Goal: Task Accomplishment & Management: Manage account settings

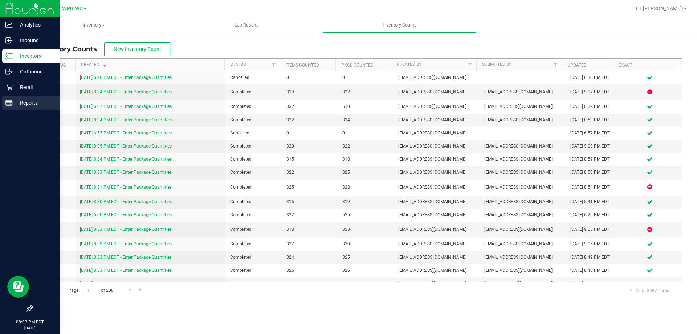
drag, startPoint x: 8, startPoint y: 97, endPoint x: 10, endPoint y: 101, distance: 4.9
click at [8, 97] on div "Reports" at bounding box center [30, 102] width 57 height 15
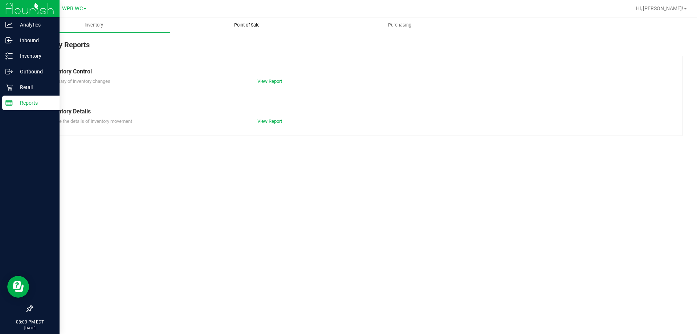
click at [250, 26] on span "Point of Sale" at bounding box center [246, 25] width 45 height 7
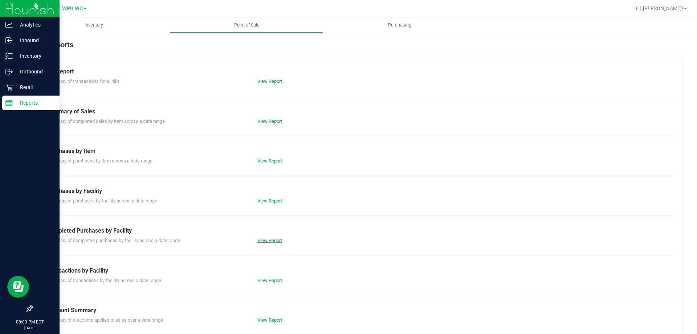
click at [264, 241] on link "View Report" at bounding box center [269, 239] width 25 height 5
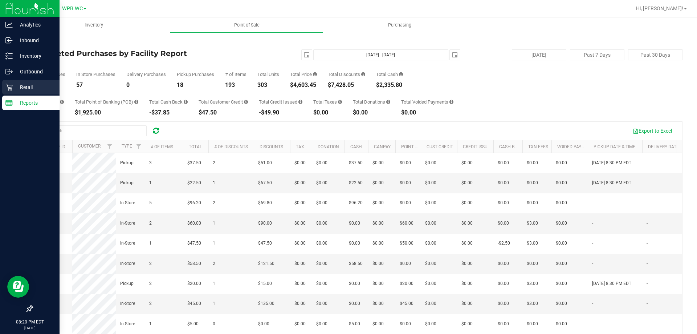
click at [11, 87] on icon at bounding box center [8, 87] width 7 height 7
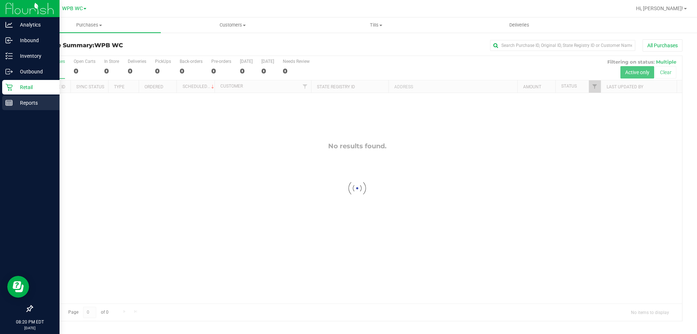
click at [7, 107] on div "Reports" at bounding box center [30, 102] width 57 height 15
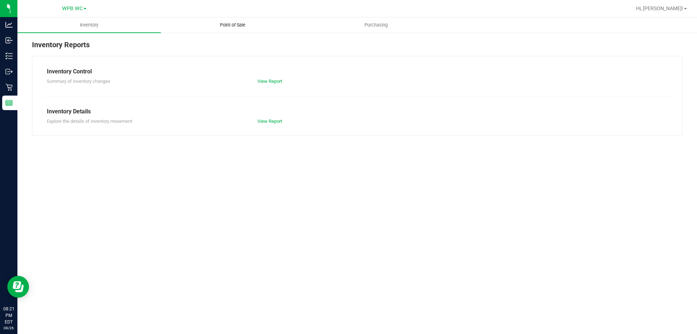
click at [232, 23] on span "Point of Sale" at bounding box center [232, 25] width 45 height 7
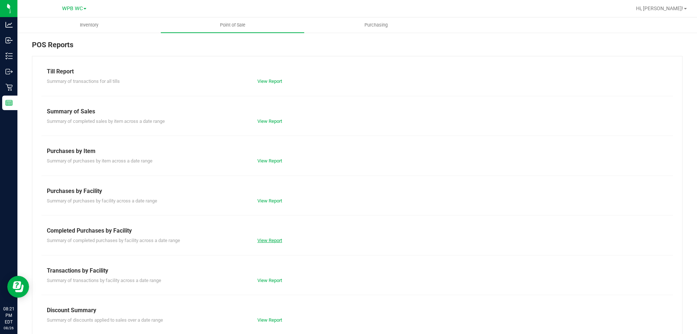
click at [260, 237] on link "View Report" at bounding box center [269, 239] width 25 height 5
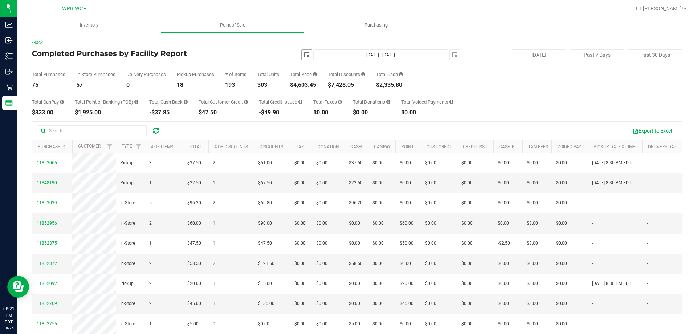
click at [302, 51] on span "select" at bounding box center [307, 55] width 10 height 10
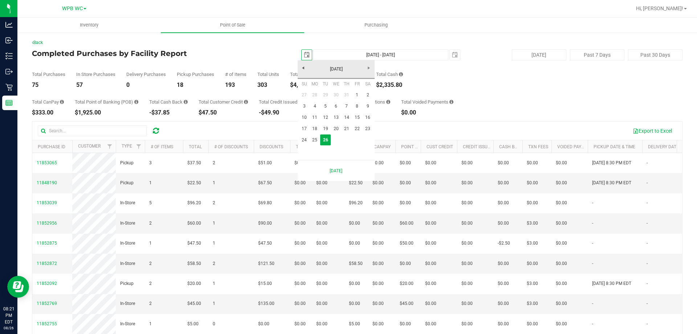
scroll to position [0, 18]
click at [312, 141] on link "25" at bounding box center [315, 139] width 11 height 11
type input "[DATE]"
type input "[DATE] - [DATE]"
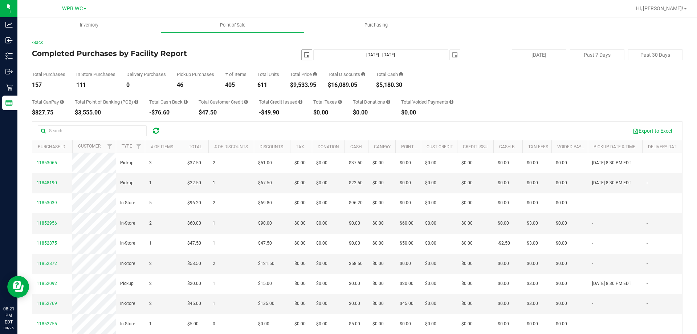
click at [304, 53] on span "select" at bounding box center [307, 55] width 6 height 6
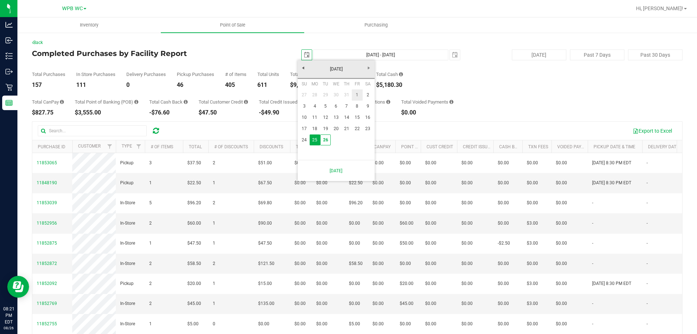
click at [360, 99] on link "1" at bounding box center [357, 94] width 11 height 11
type input "[DATE]"
type input "[DATE] - [DATE]"
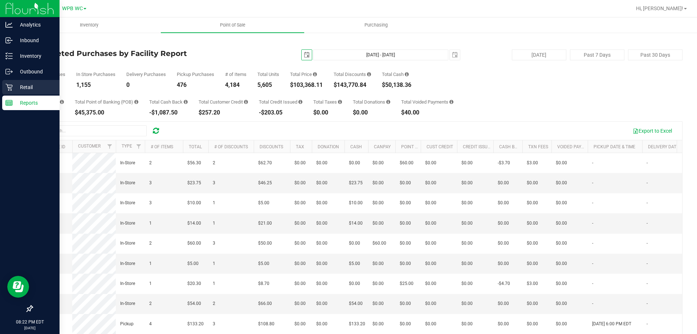
click at [8, 83] on icon at bounding box center [8, 86] width 7 height 7
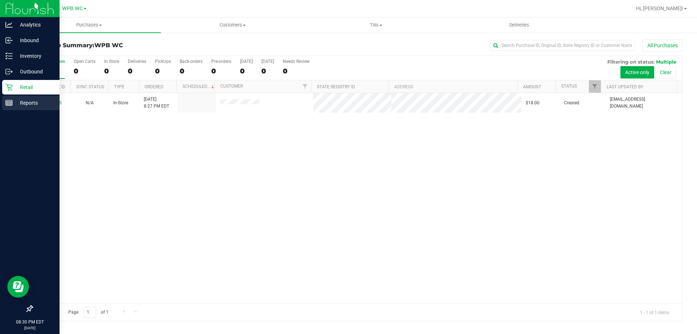
click at [26, 102] on p "Reports" at bounding box center [35, 102] width 44 height 9
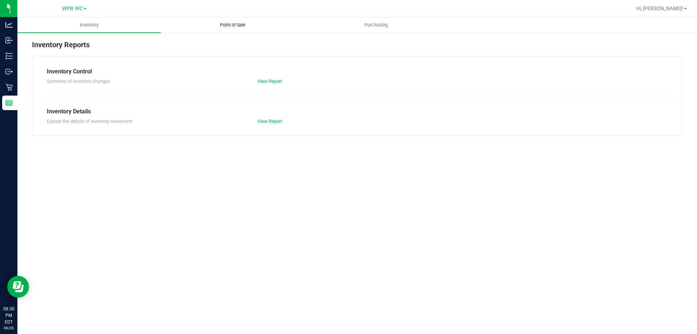
drag, startPoint x: 239, startPoint y: 15, endPoint x: 237, endPoint y: 21, distance: 6.7
click at [238, 16] on nav "WPB WC Hi, [PERSON_NAME]!" at bounding box center [356, 8] width 679 height 17
click at [234, 24] on span "Point of Sale" at bounding box center [232, 25] width 45 height 7
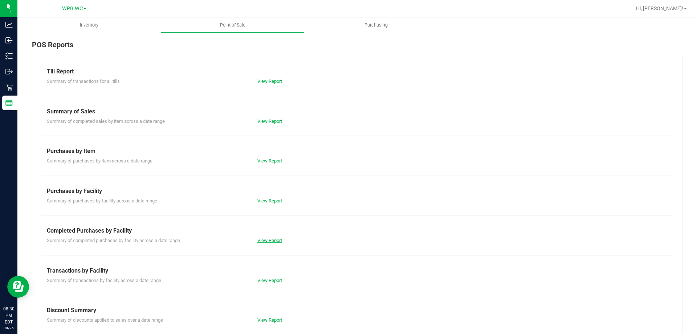
click at [266, 242] on link "View Report" at bounding box center [269, 239] width 25 height 5
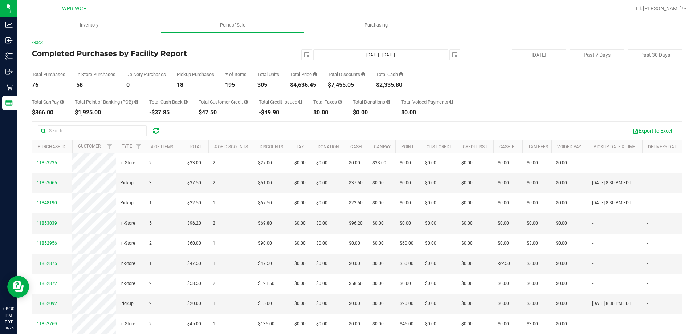
drag, startPoint x: 302, startPoint y: 56, endPoint x: 313, endPoint y: 60, distance: 12.2
click at [304, 56] on span "select" at bounding box center [307, 55] width 6 height 6
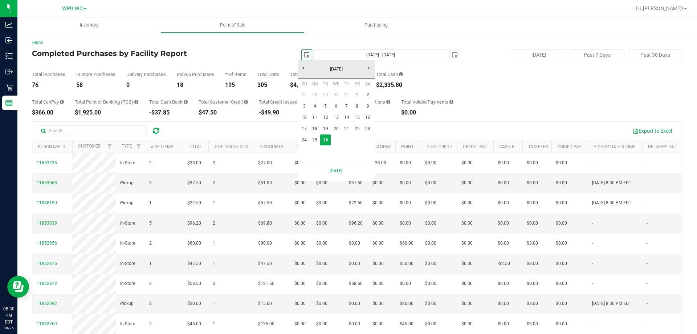
scroll to position [0, 18]
click at [353, 95] on link "1" at bounding box center [357, 94] width 11 height 11
type input "[DATE]"
type input "[DATE] - [DATE]"
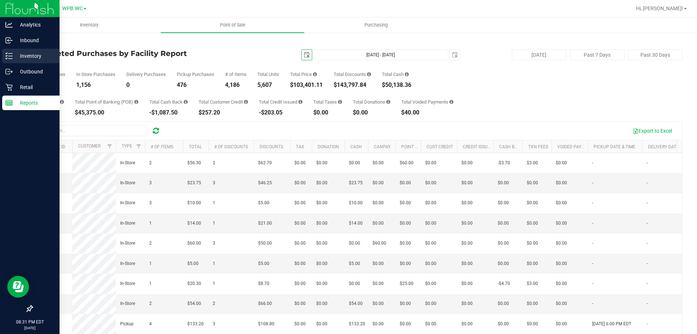
click at [11, 52] on icon at bounding box center [8, 55] width 7 height 7
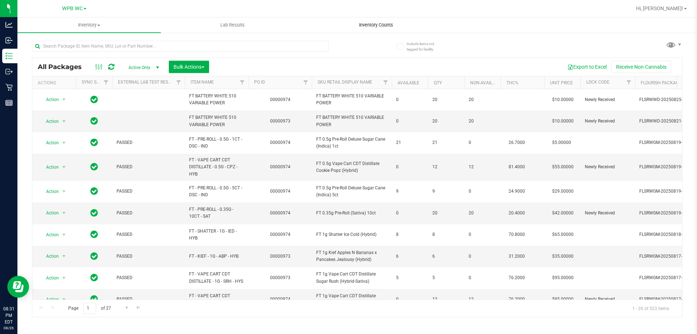
click at [384, 25] on span "Inventory Counts" at bounding box center [376, 25] width 54 height 7
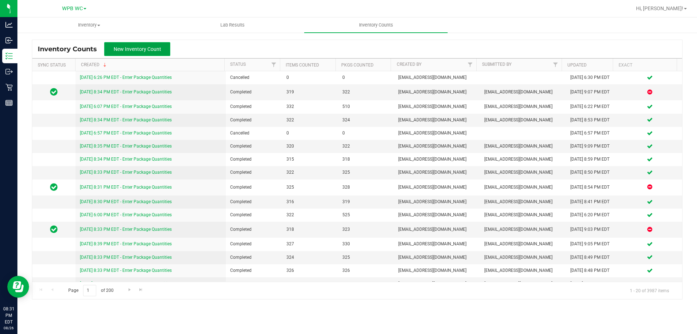
click at [156, 52] on span "New Inventory Count" at bounding box center [138, 49] width 48 height 6
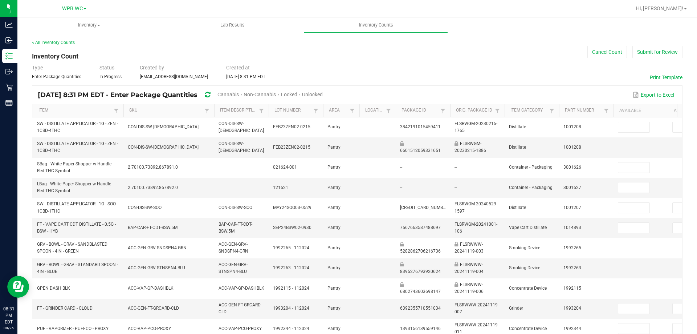
click at [239, 93] on span "Cannabis" at bounding box center [227, 94] width 21 height 6
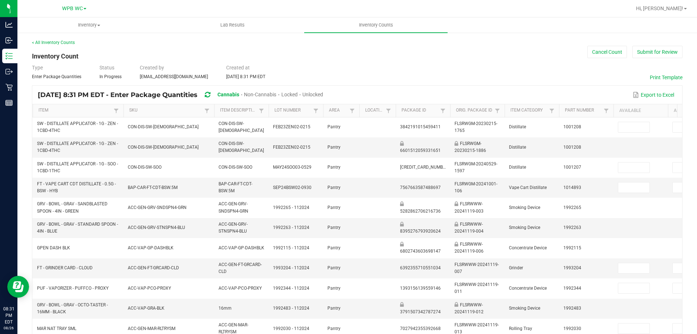
click at [323, 96] on span "Unlocked" at bounding box center [312, 94] width 21 height 6
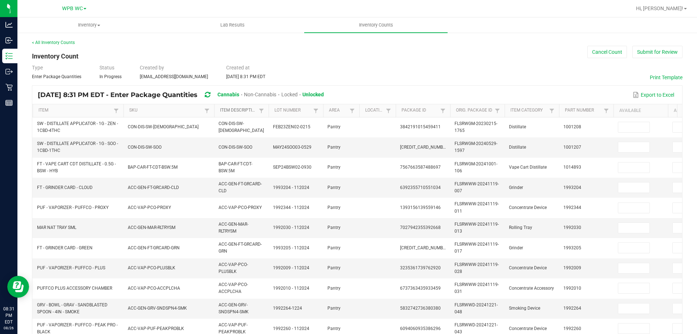
click at [238, 110] on link "Item Description" at bounding box center [238, 110] width 37 height 6
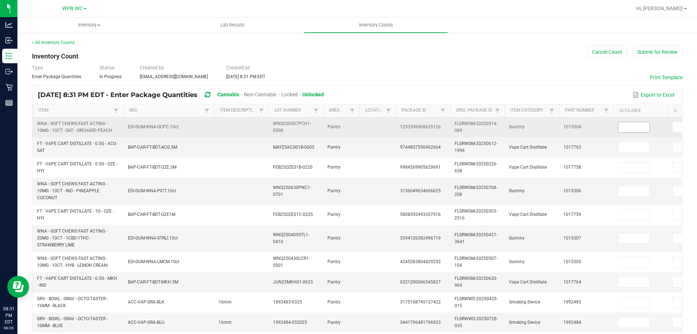
click at [618, 127] on span at bounding box center [634, 127] width 32 height 11
click at [625, 127] on input at bounding box center [633, 127] width 31 height 10
type input "13"
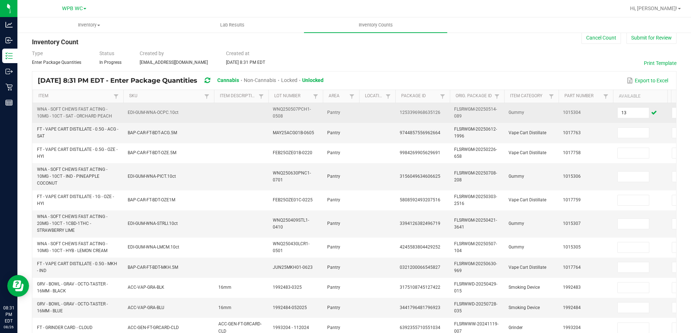
scroll to position [14, 0]
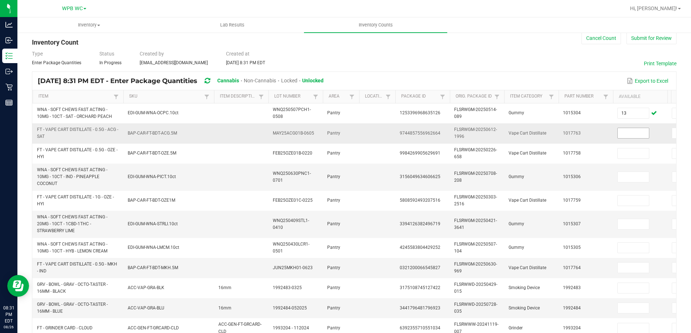
click at [629, 133] on input at bounding box center [633, 133] width 31 height 10
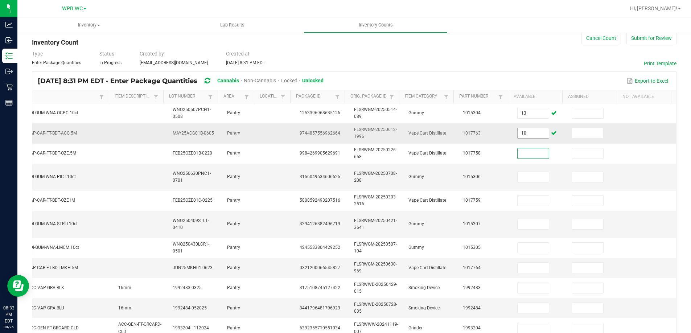
click at [527, 130] on input "10" at bounding box center [533, 133] width 31 height 10
type input "9"
type input "8"
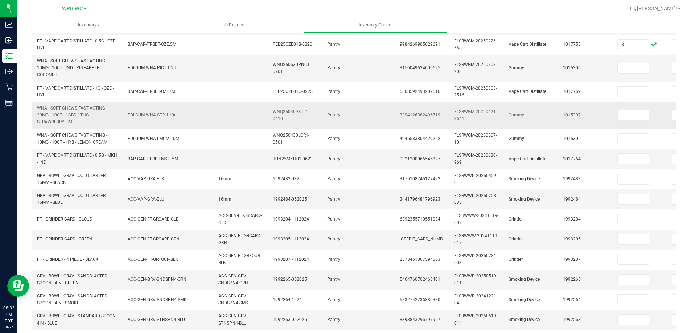
scroll to position [86, 0]
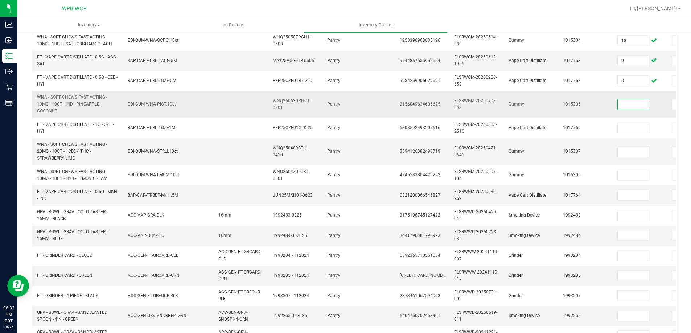
click at [633, 105] on input at bounding box center [633, 104] width 31 height 10
type input "15"
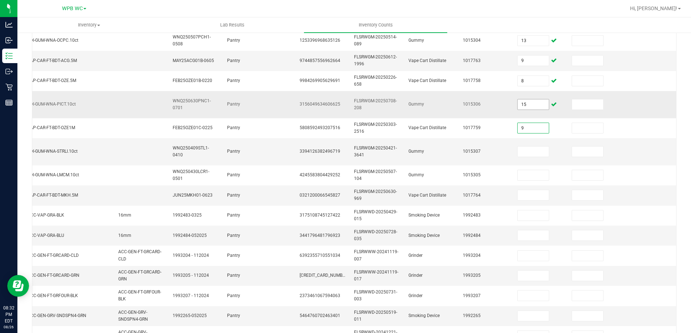
type input "9"
type input "22"
type input "12"
type input "10"
type input "6"
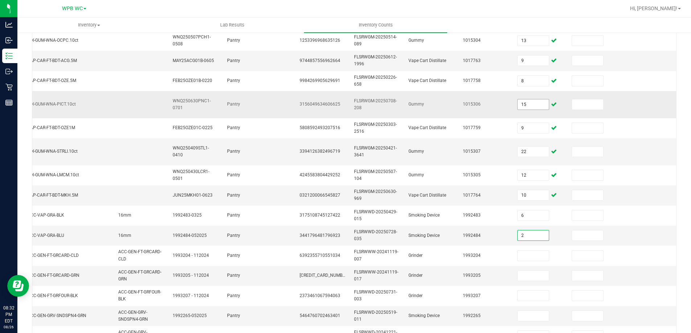
type input "2"
type input "1"
type input "4"
type input "2"
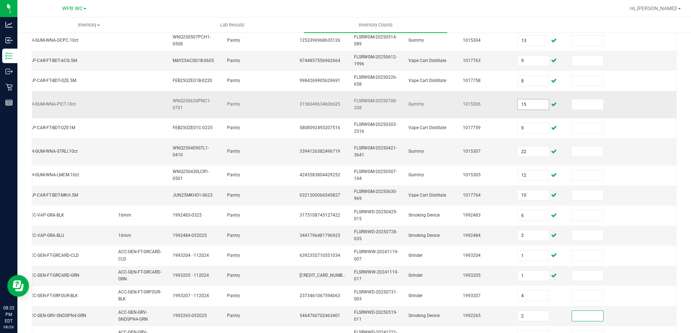
scroll to position [94, 0]
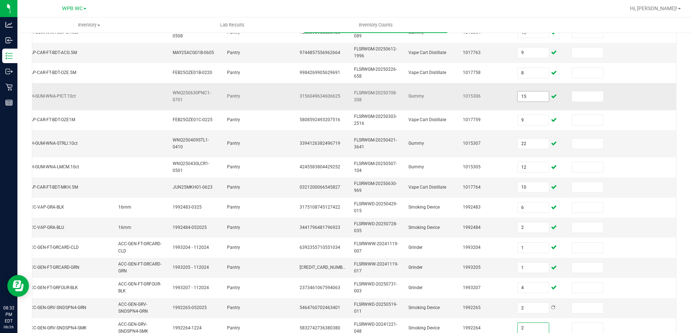
type input "2"
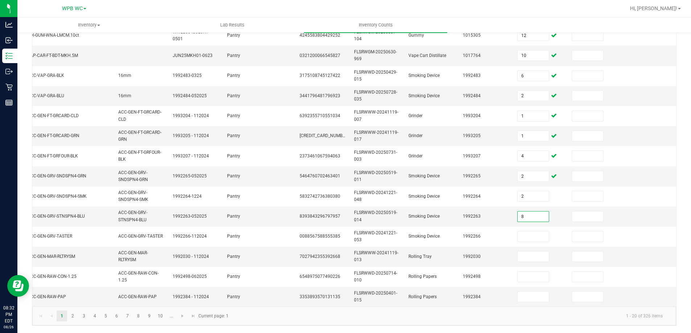
type input "8"
type input "1"
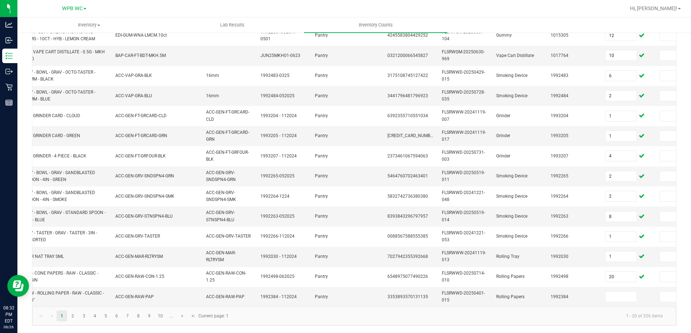
scroll to position [0, 0]
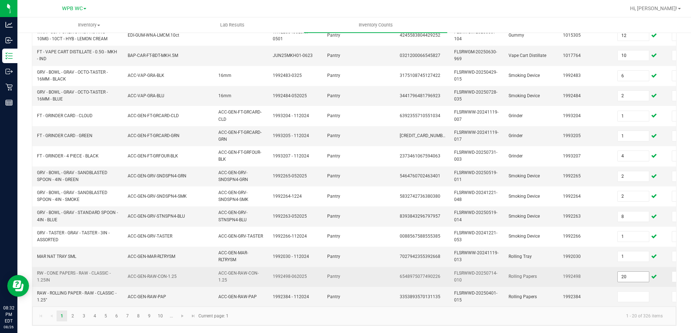
click at [631, 273] on input "20" at bounding box center [633, 277] width 31 height 10
type input "32"
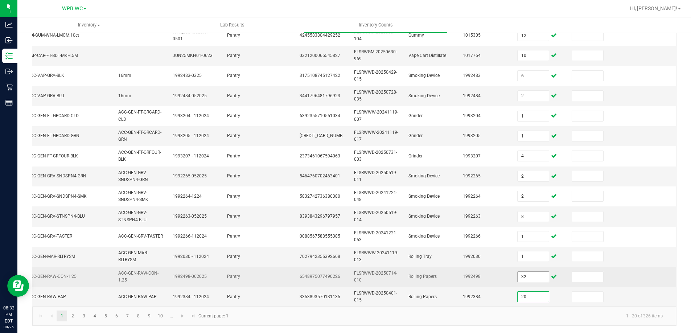
type input "20"
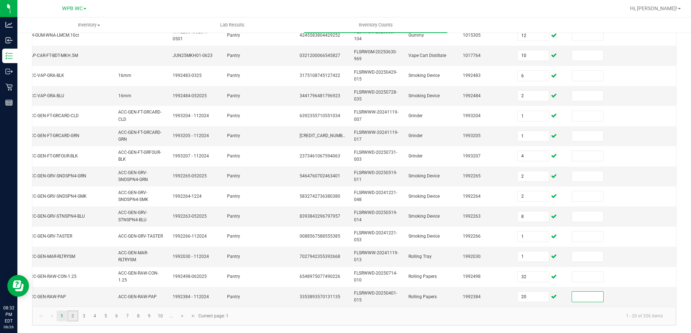
click at [72, 317] on link "2" at bounding box center [73, 316] width 11 height 11
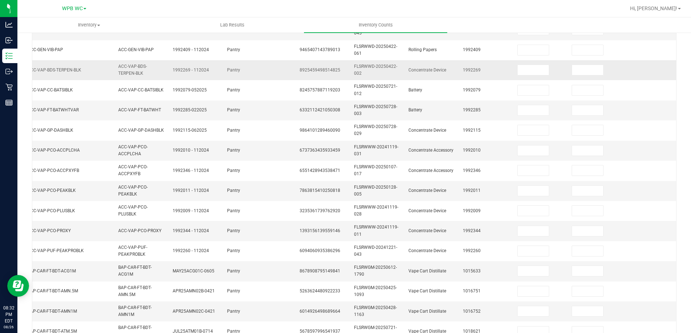
scroll to position [0, 0]
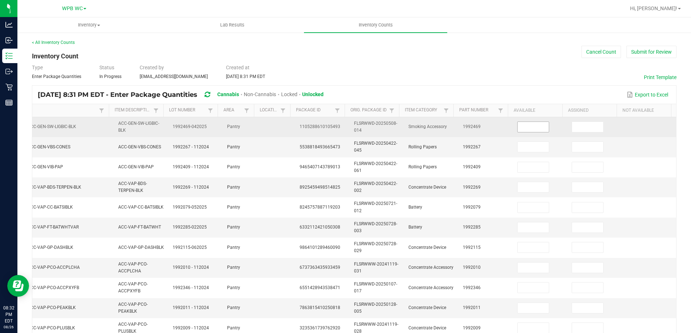
click at [530, 127] on input at bounding box center [533, 127] width 31 height 10
type input "33"
type input "2"
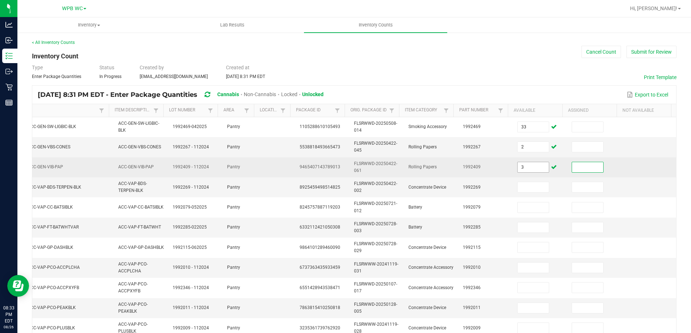
click at [531, 166] on input "3" at bounding box center [533, 167] width 31 height 10
type input "35"
type input "1"
type input "9"
type input "12"
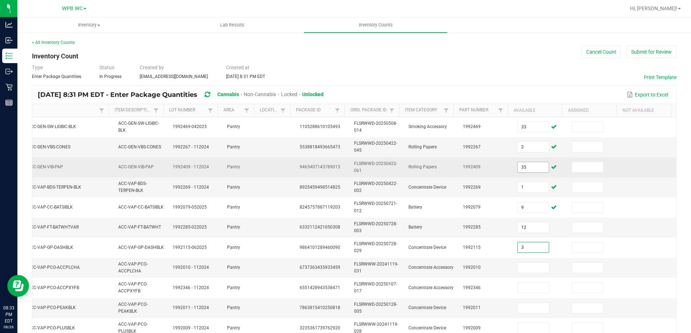
type input "3"
type input "1"
type input "2"
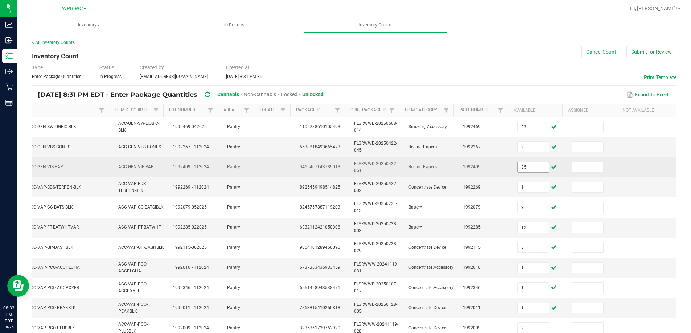
scroll to position [173, 0]
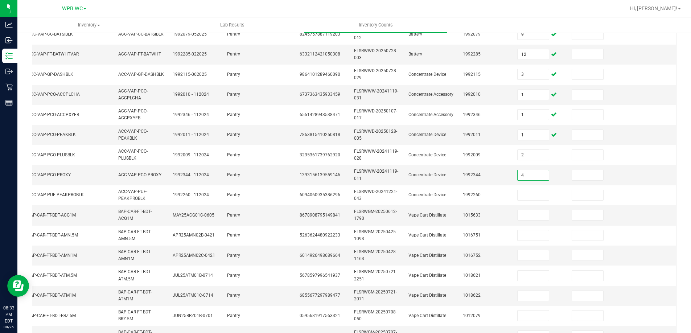
type input "4"
type input "1"
type input "12"
type input "2"
type input "10"
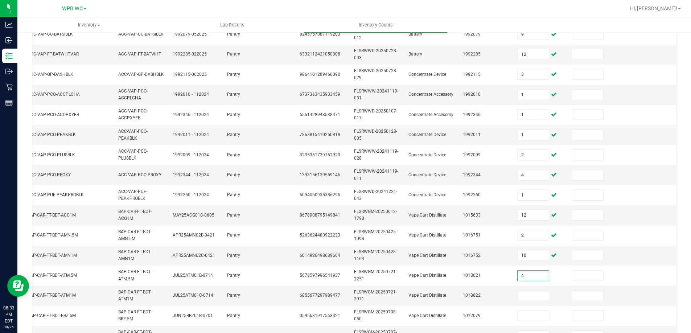
type input "4"
type input "10"
type input "8"
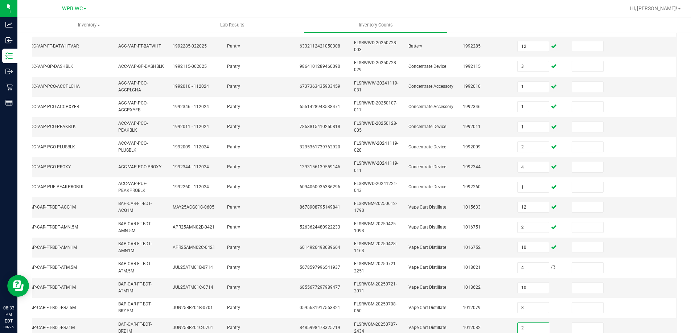
type input "2"
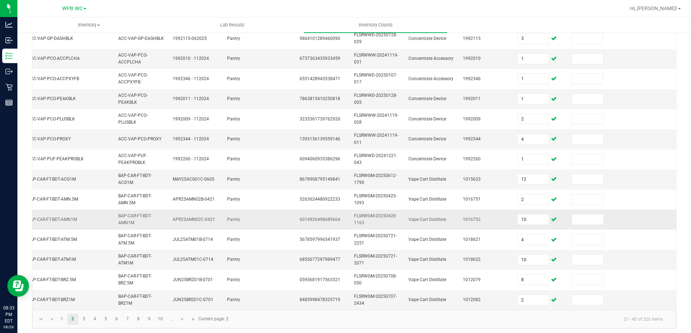
scroll to position [217, 0]
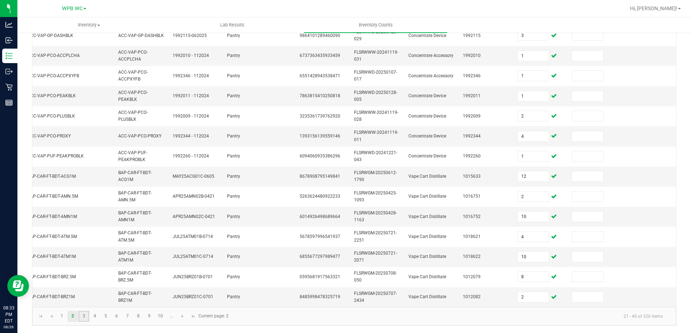
click at [80, 317] on link "3" at bounding box center [84, 316] width 11 height 11
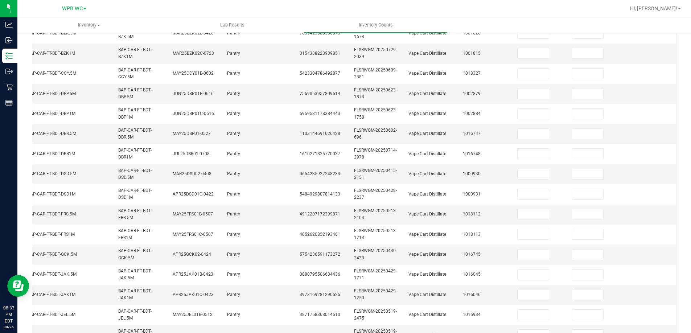
scroll to position [0, 0]
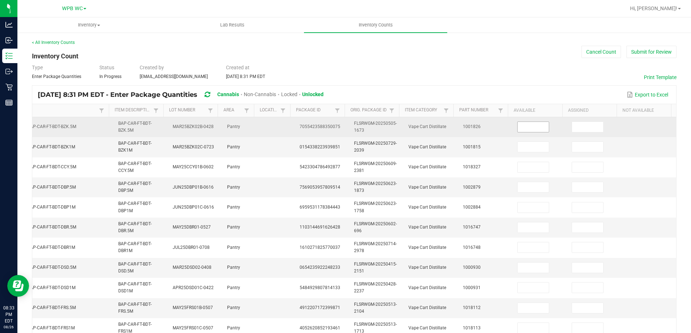
click at [518, 127] on input at bounding box center [533, 127] width 31 height 10
type input "11"
type input "1"
type input "11"
type input "6"
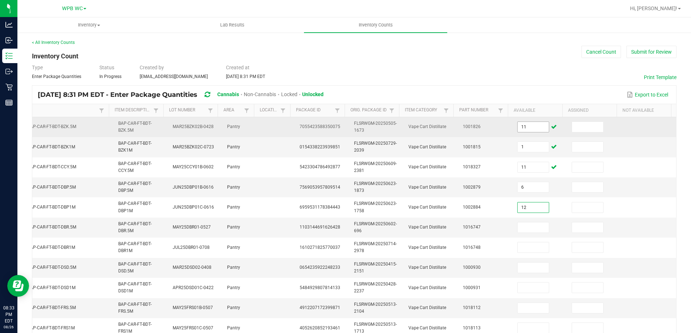
type input "12"
type input "7"
type input "8"
type input "11"
type input "5"
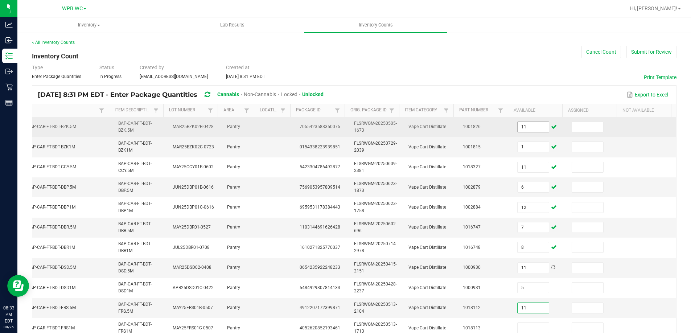
type input "11"
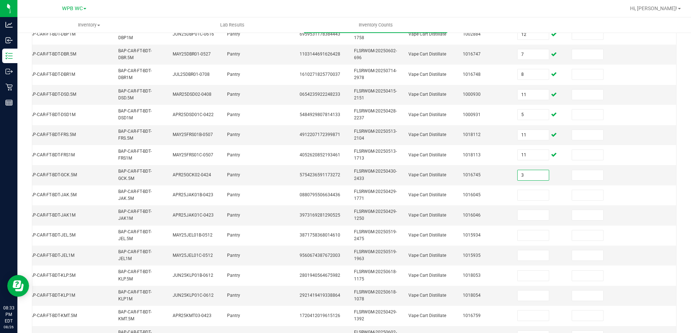
type input "3"
type input "1"
type input "2"
type input "7"
type input "12"
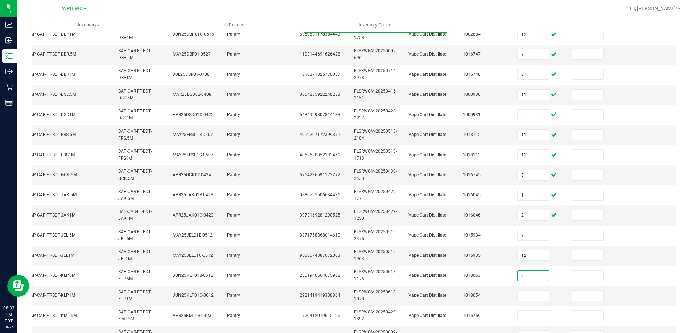
type input "9"
click at [532, 294] on input "11" at bounding box center [533, 296] width 31 height 10
type input "1"
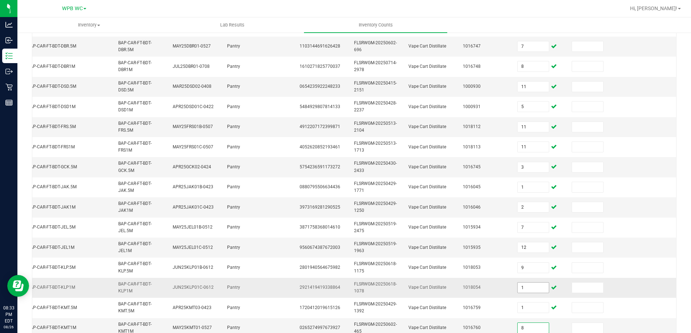
type input "8"
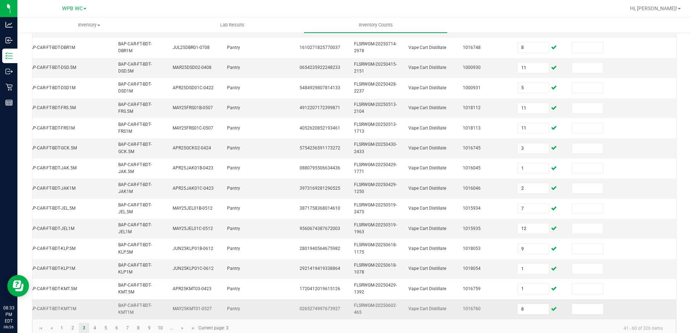
scroll to position [217, 0]
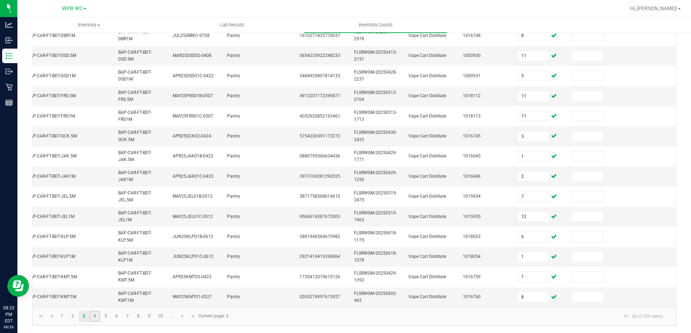
click at [97, 318] on link "4" at bounding box center [95, 316] width 11 height 11
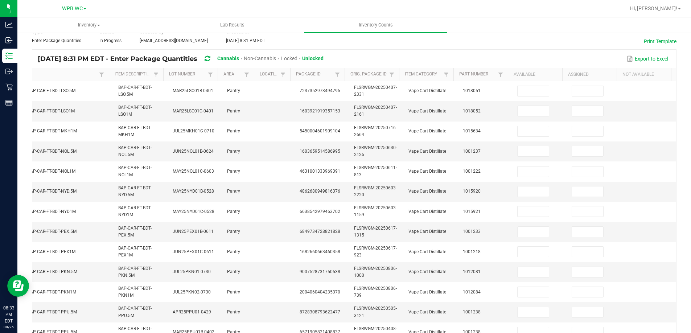
scroll to position [0, 0]
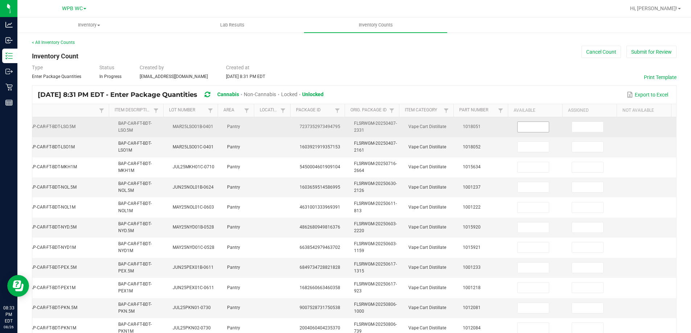
click at [521, 126] on input at bounding box center [533, 127] width 31 height 10
type input "5"
type input "1"
type input "10"
type input "3"
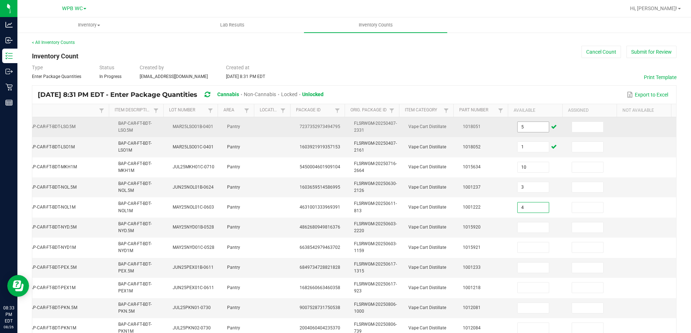
type input "4"
type input "1"
type input "10"
type input "1"
type input "10"
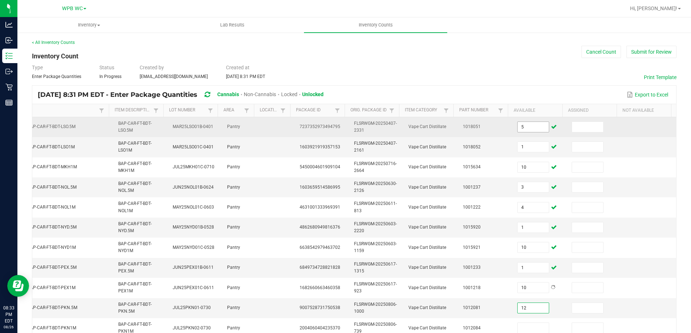
type input "12"
type input "11"
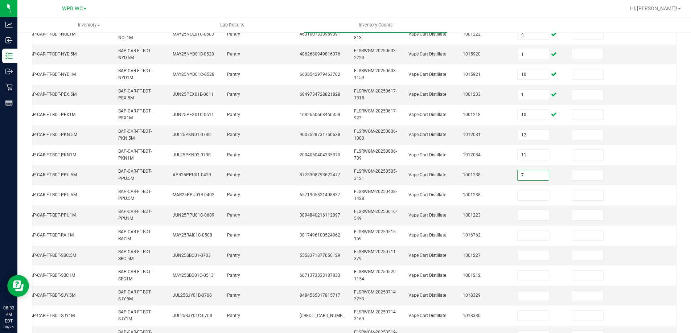
type input "7"
type input "1"
type input "5"
type input "1"
type input "4"
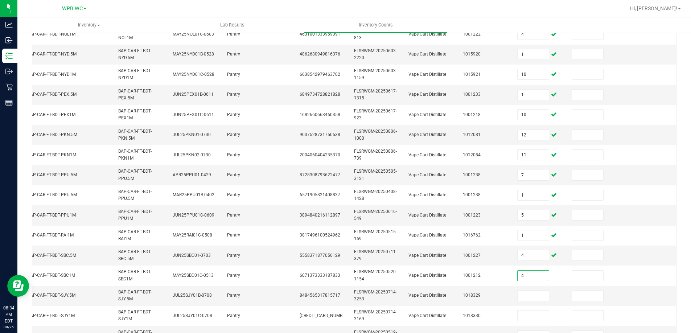
type input "4"
type input "3"
type input "9"
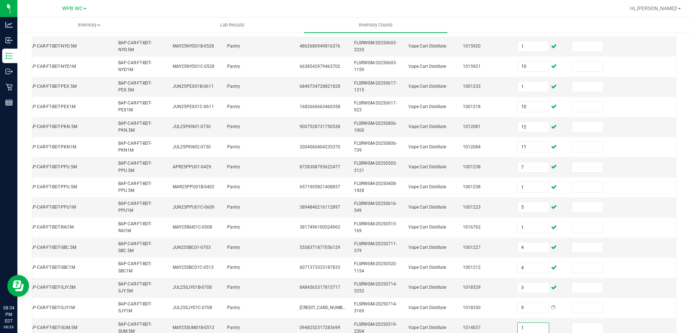
type input "1"
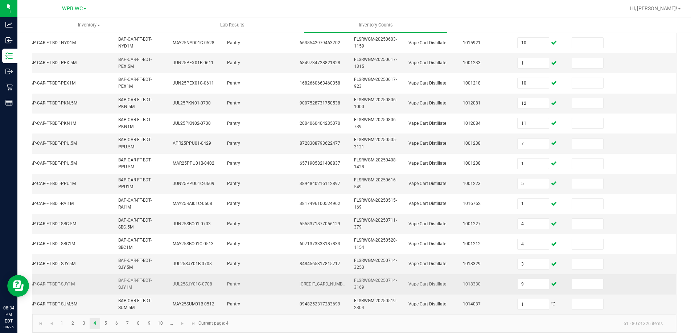
scroll to position [217, 0]
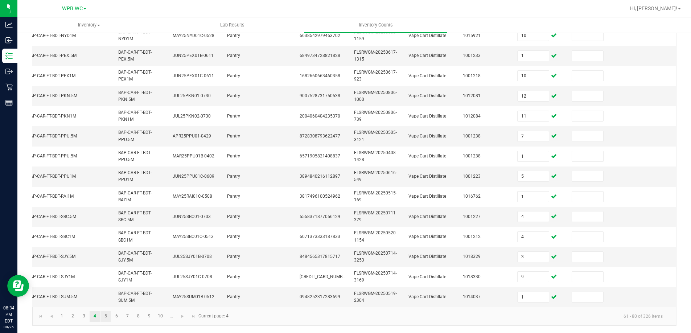
click at [106, 319] on link "5" at bounding box center [106, 316] width 11 height 11
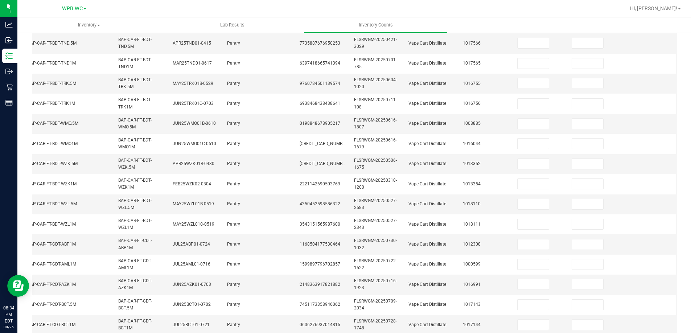
scroll to position [0, 0]
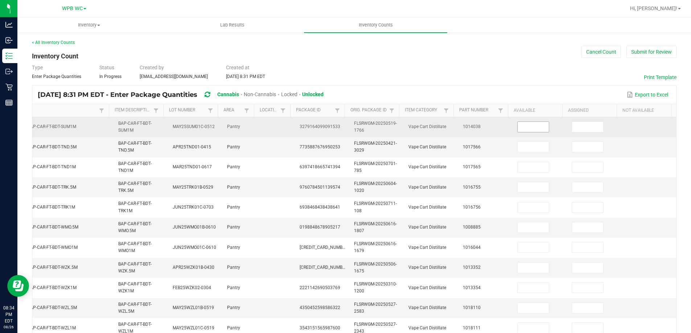
click at [519, 130] on input at bounding box center [533, 127] width 31 height 10
type input "3"
type input "2"
type input "10"
type input "1"
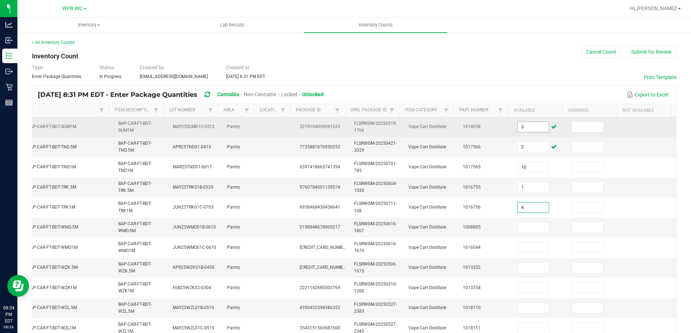
type input "4"
type input "11"
type input "8"
type input "7"
type input "12"
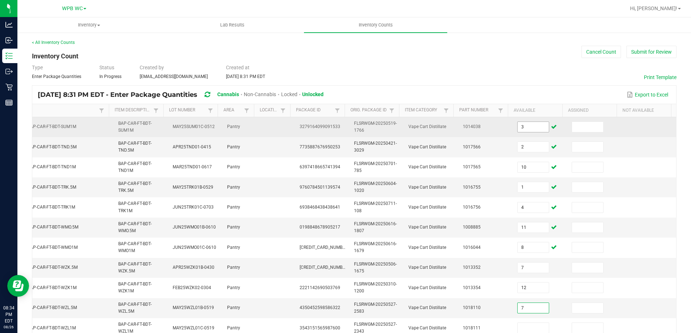
type input "7"
type input "5"
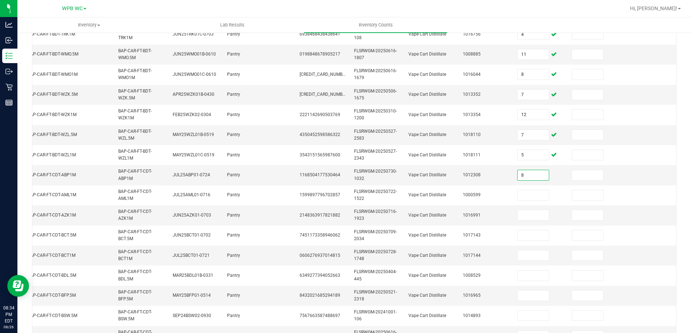
type input "8"
type input "4"
type input "3"
type input "9"
type input "7"
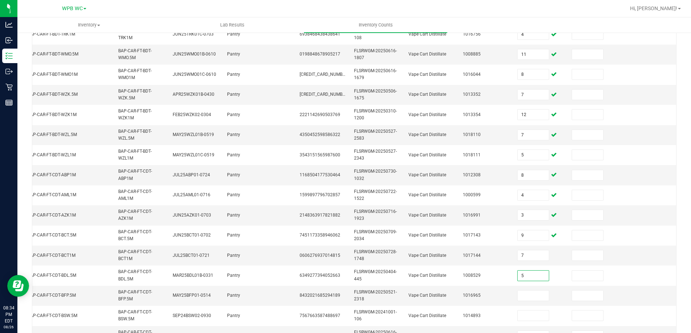
type input "5"
type input "10"
type input "4"
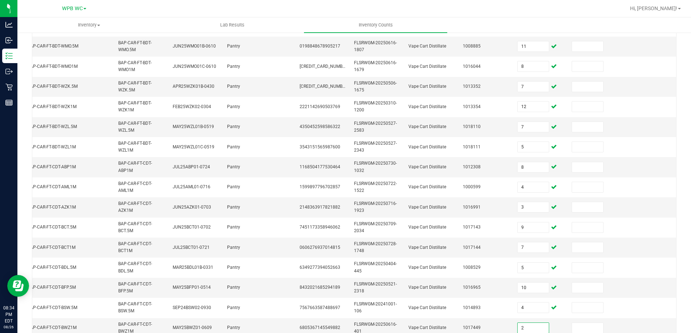
type input "2"
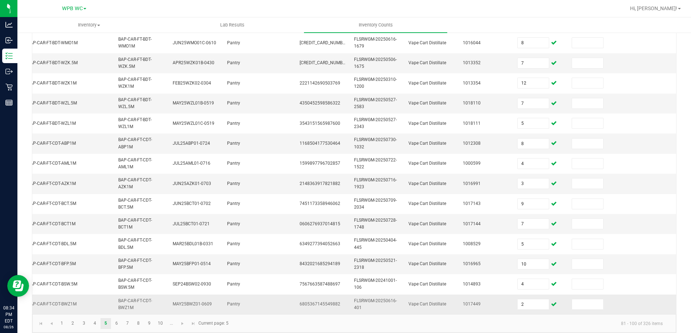
scroll to position [217, 0]
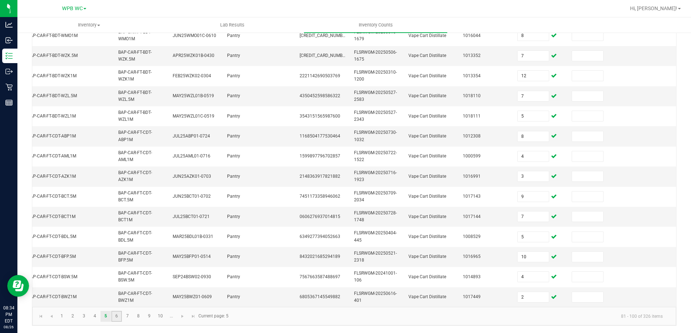
click at [119, 319] on link "6" at bounding box center [116, 316] width 11 height 11
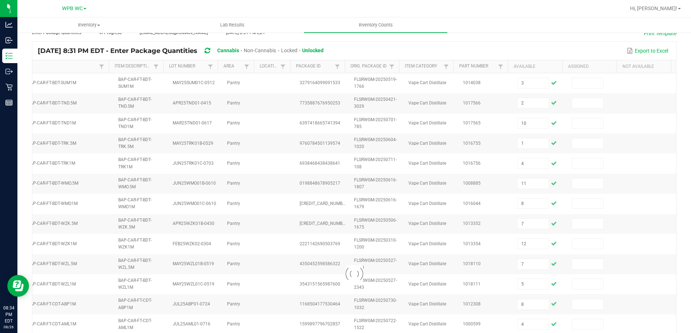
scroll to position [0, 0]
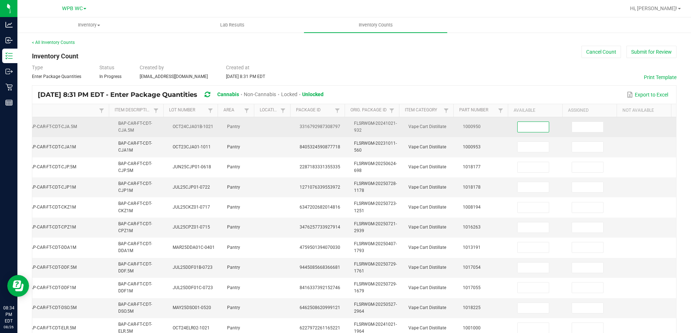
click at [521, 128] on input at bounding box center [533, 127] width 31 height 10
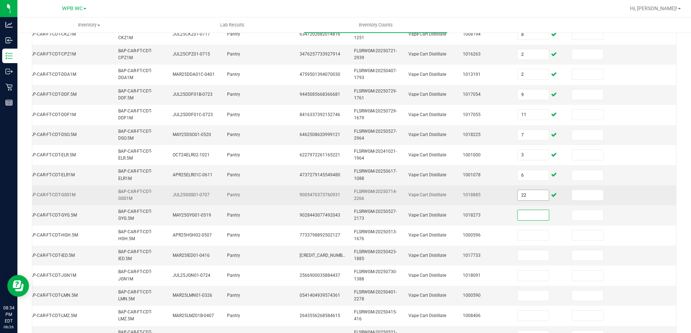
click at [524, 196] on input "22" at bounding box center [533, 195] width 31 height 10
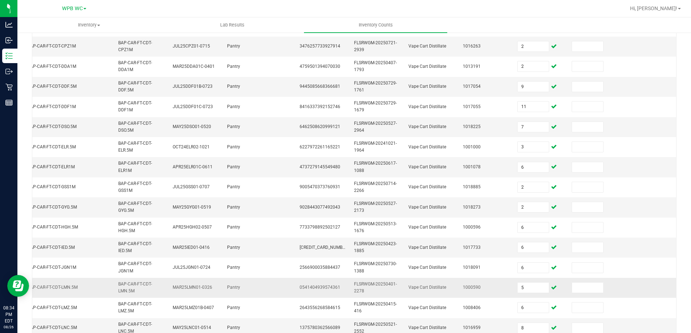
scroll to position [217, 0]
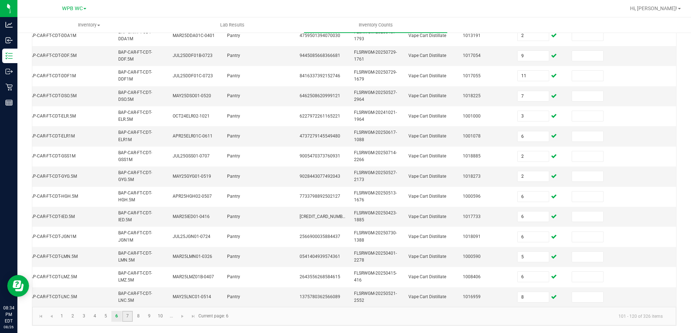
click at [125, 317] on link "7" at bounding box center [127, 316] width 11 height 11
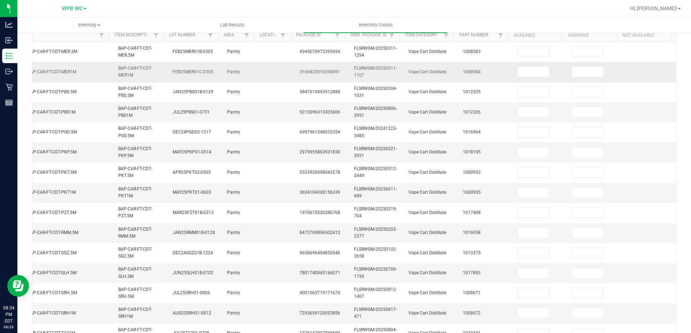
scroll to position [36, 0]
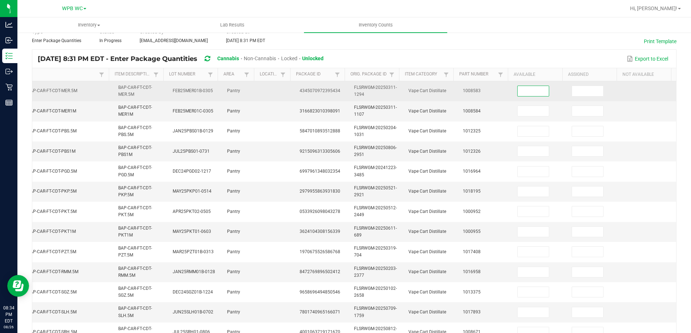
click at [521, 87] on input at bounding box center [533, 91] width 31 height 10
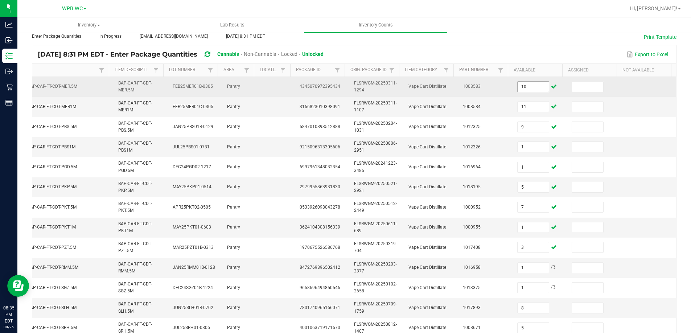
scroll to position [213, 0]
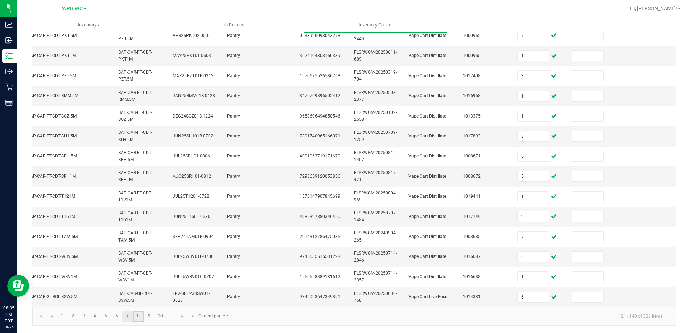
click at [135, 321] on link "8" at bounding box center [138, 316] width 11 height 11
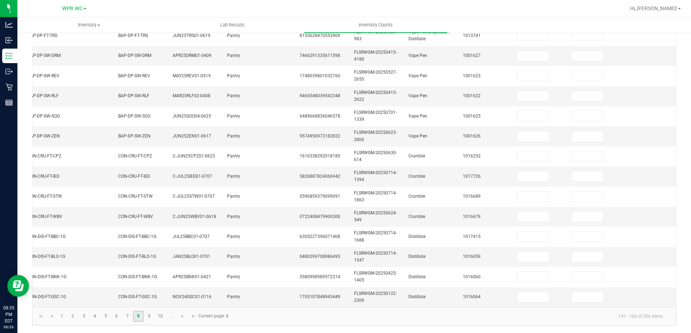
scroll to position [32, 0]
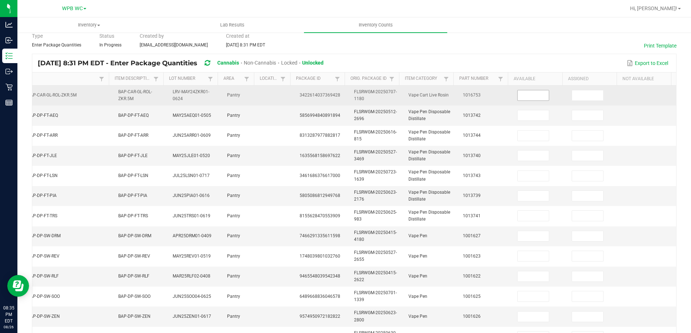
click at [527, 94] on input at bounding box center [533, 95] width 31 height 10
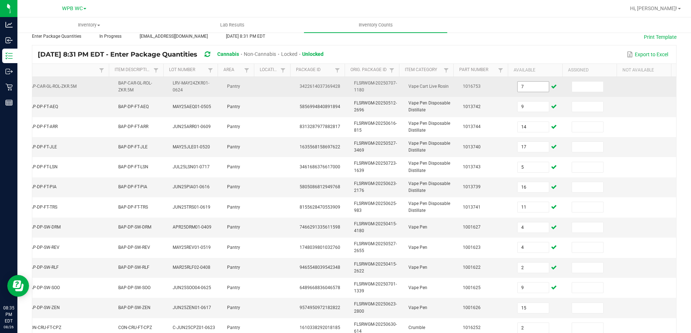
scroll to position [213, 0]
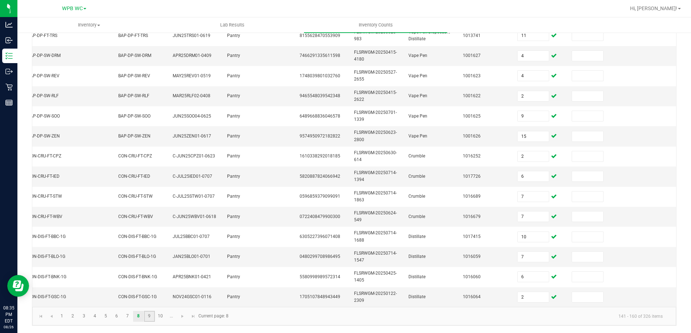
click at [151, 317] on link "9" at bounding box center [149, 316] width 11 height 11
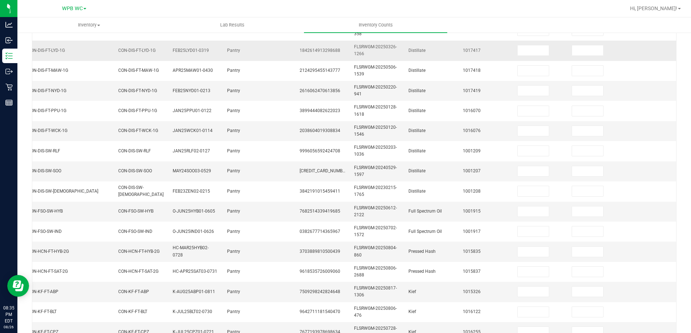
scroll to position [32, 0]
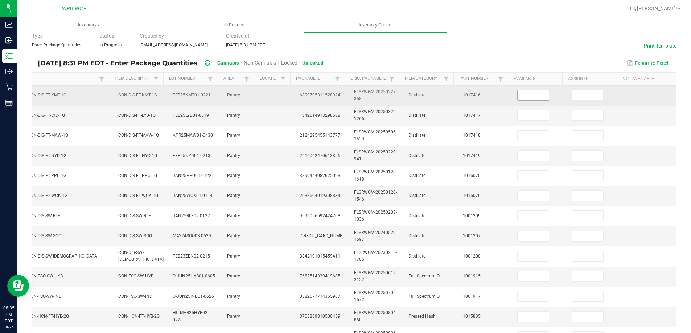
click at [527, 96] on input at bounding box center [533, 95] width 31 height 10
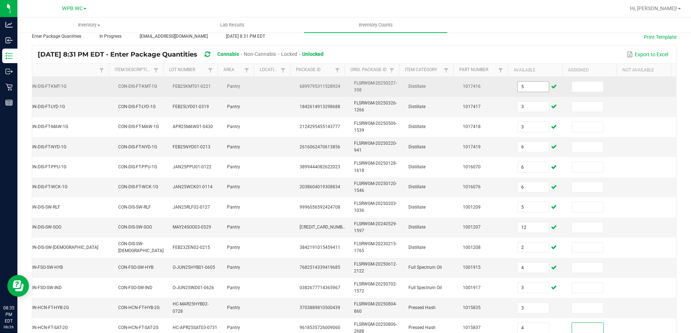
scroll to position [213, 0]
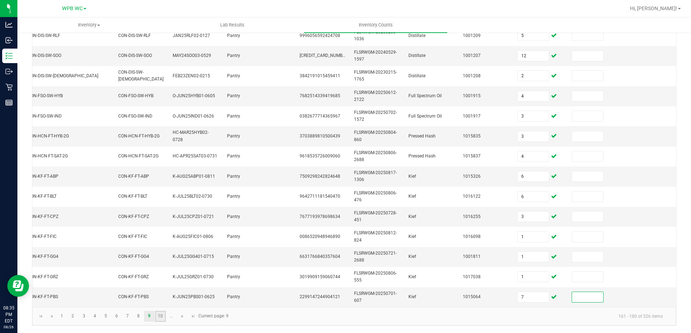
click at [163, 320] on link "10" at bounding box center [160, 316] width 11 height 11
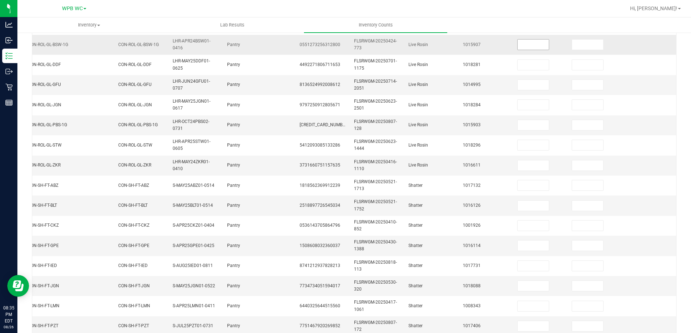
scroll to position [68, 0]
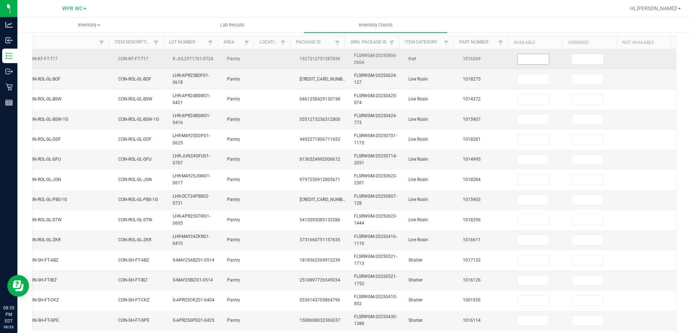
click at [520, 61] on input at bounding box center [533, 59] width 31 height 10
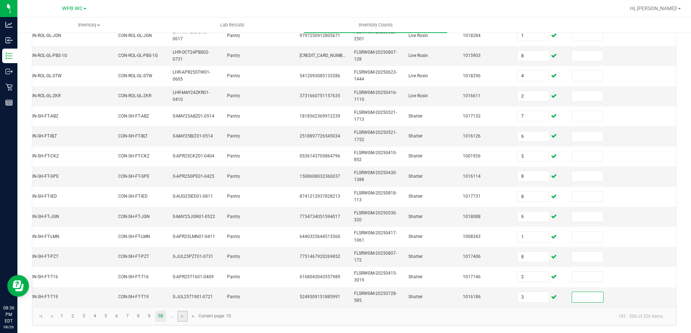
click at [177, 316] on link at bounding box center [182, 316] width 11 height 11
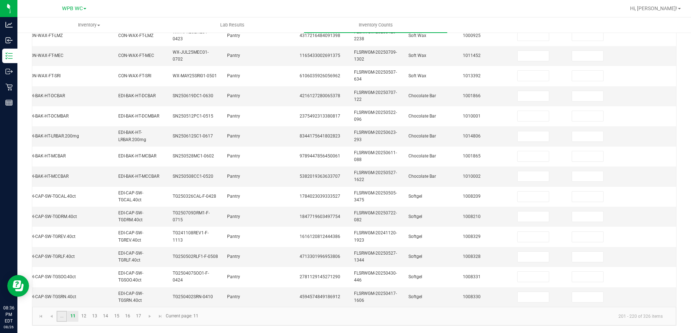
click at [61, 317] on link "..." at bounding box center [62, 316] width 11 height 11
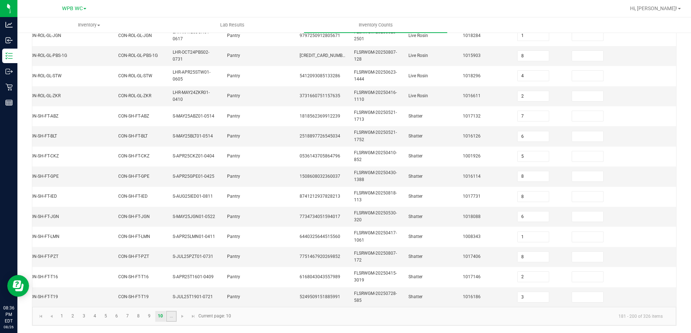
click at [168, 315] on link "..." at bounding box center [171, 316] width 11 height 11
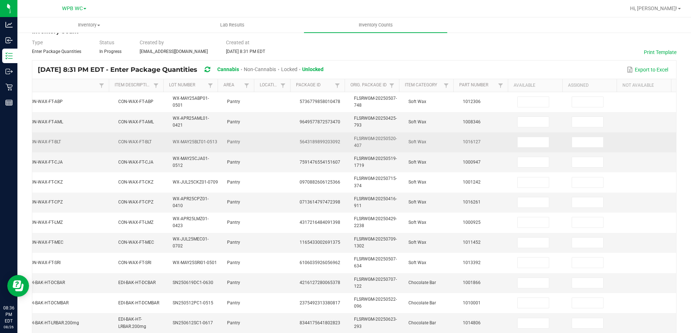
scroll to position [0, 0]
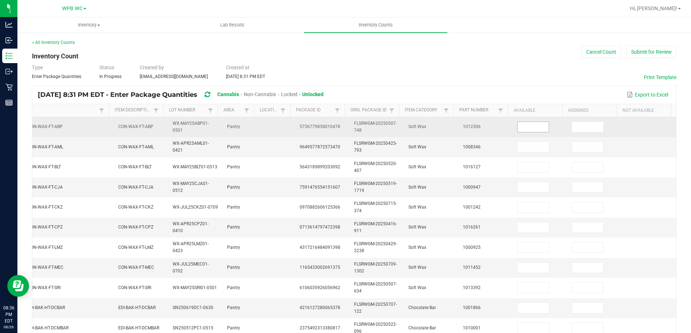
click at [524, 125] on input at bounding box center [533, 127] width 31 height 10
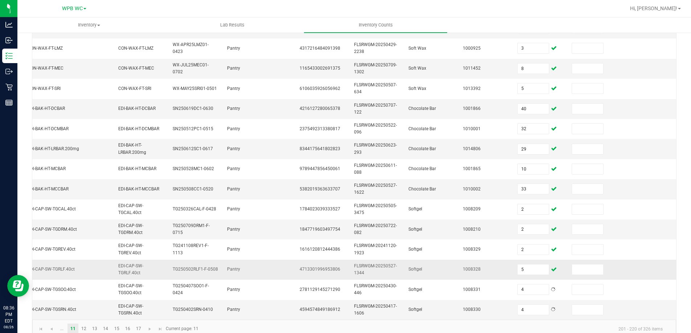
scroll to position [217, 0]
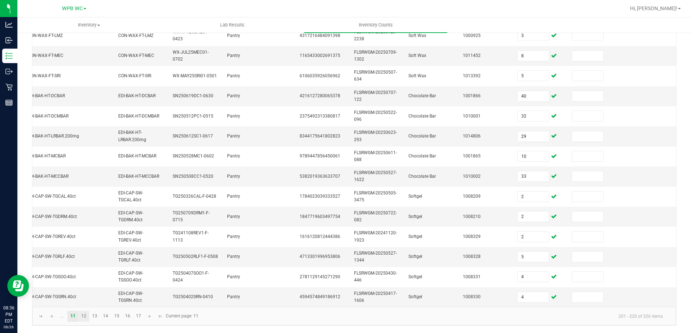
click at [83, 316] on link "12" at bounding box center [84, 316] width 11 height 11
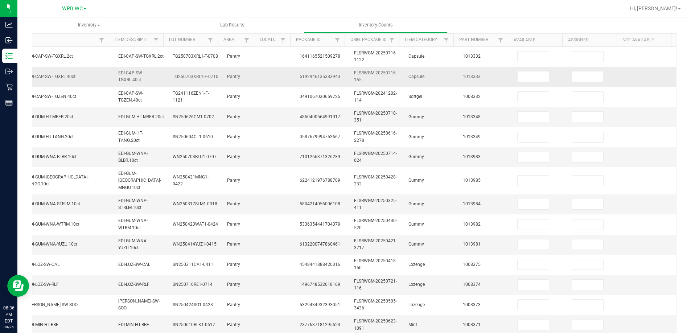
scroll to position [36, 0]
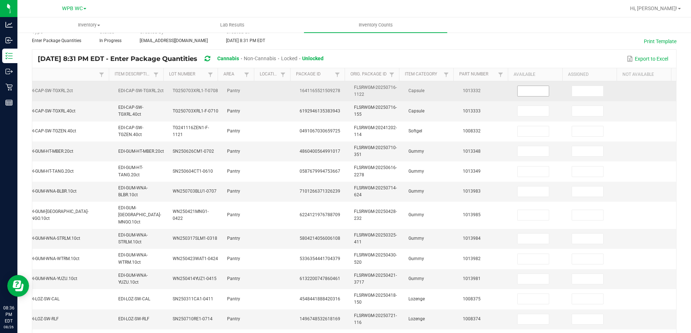
click at [526, 90] on input at bounding box center [533, 91] width 31 height 10
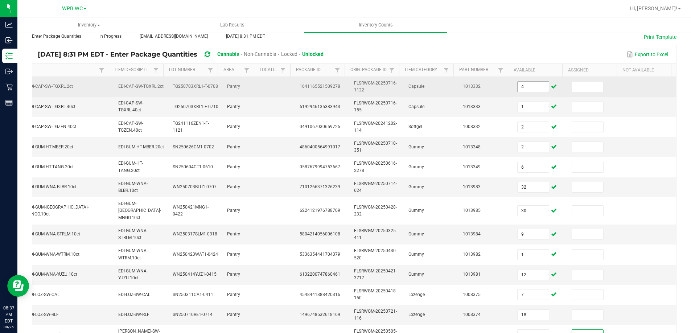
scroll to position [213, 0]
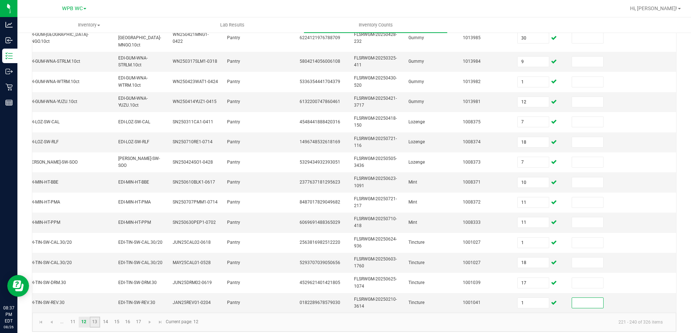
click at [95, 318] on link "13" at bounding box center [95, 322] width 11 height 11
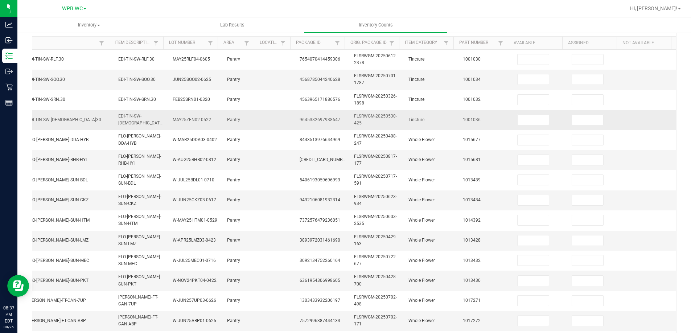
scroll to position [32, 0]
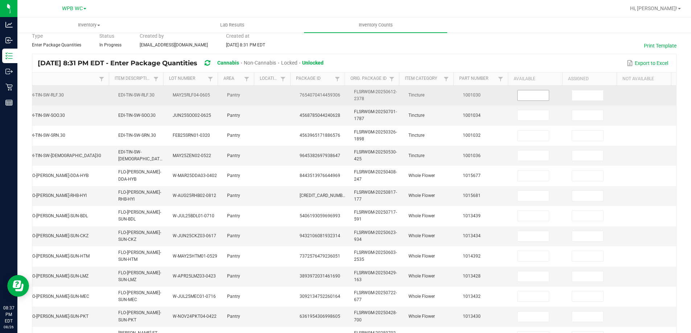
click at [522, 99] on input at bounding box center [533, 95] width 31 height 10
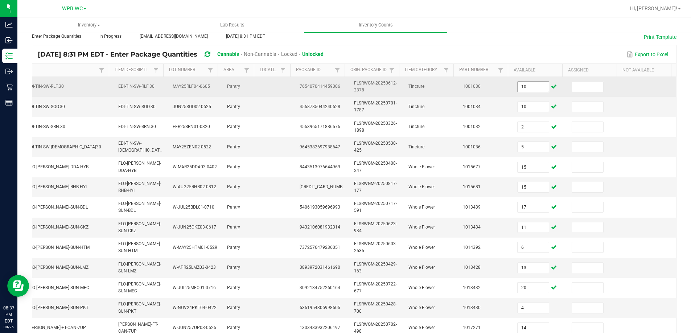
scroll to position [213, 0]
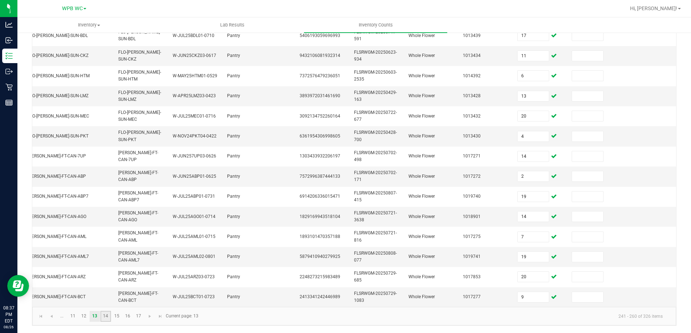
click at [108, 319] on link "14" at bounding box center [106, 316] width 11 height 11
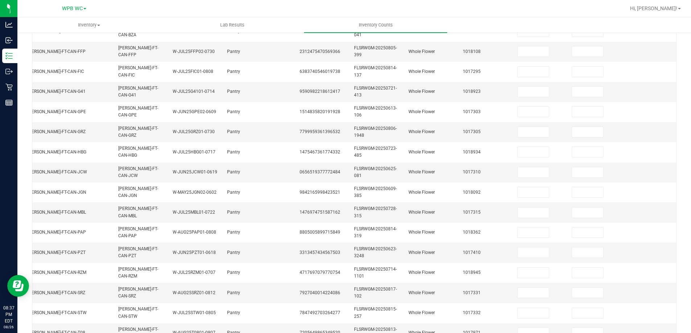
scroll to position [32, 0]
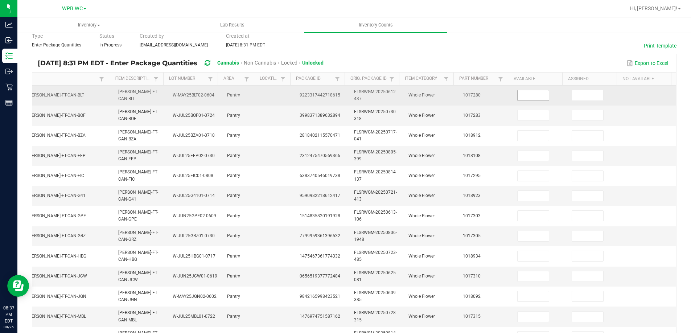
click at [518, 93] on input at bounding box center [533, 95] width 31 height 10
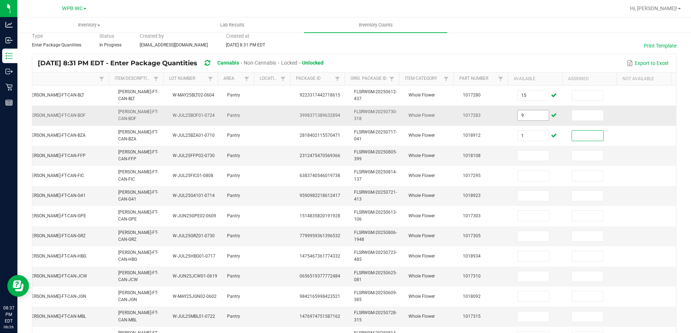
click at [520, 113] on input "9" at bounding box center [533, 115] width 31 height 10
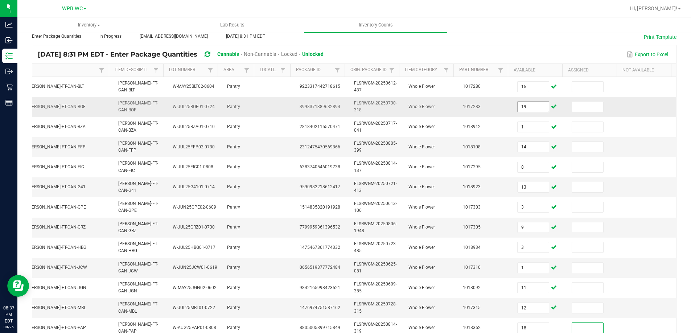
scroll to position [213, 0]
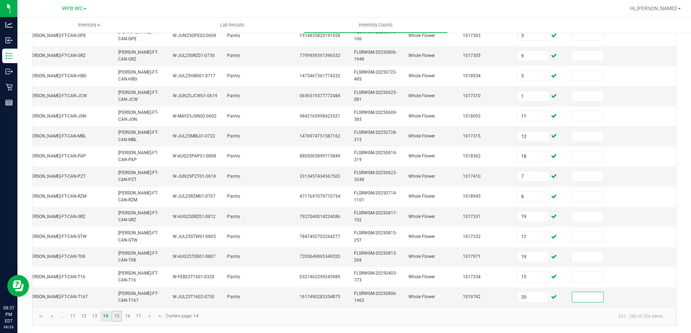
click at [119, 320] on link "15" at bounding box center [116, 316] width 11 height 11
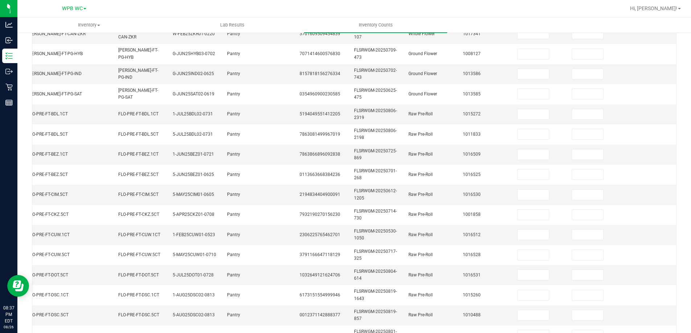
scroll to position [32, 0]
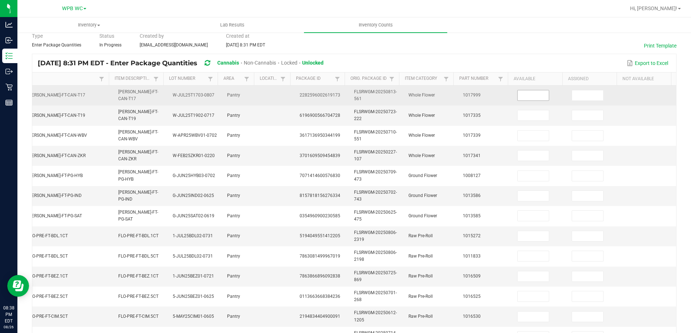
click at [530, 95] on input at bounding box center [533, 95] width 31 height 10
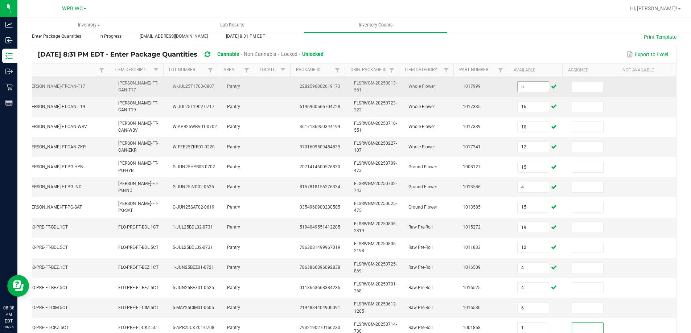
scroll to position [213, 0]
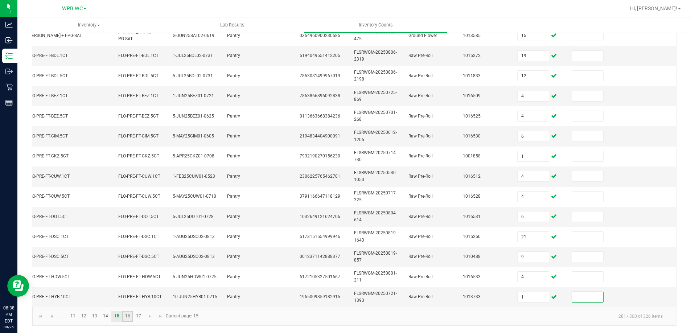
click at [127, 322] on link "16" at bounding box center [127, 316] width 11 height 11
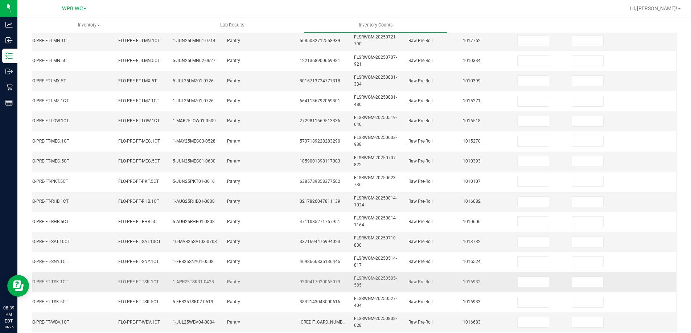
scroll to position [0, 0]
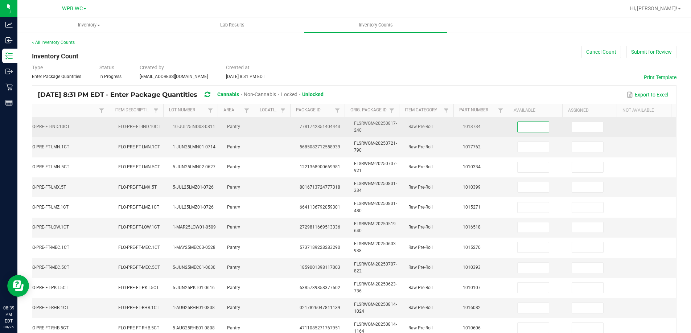
click at [528, 129] on input at bounding box center [533, 127] width 31 height 10
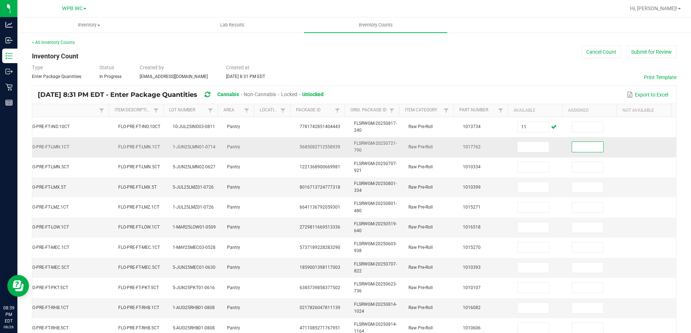
click at [520, 154] on td at bounding box center [540, 147] width 54 height 20
click at [520, 143] on input at bounding box center [533, 147] width 31 height 10
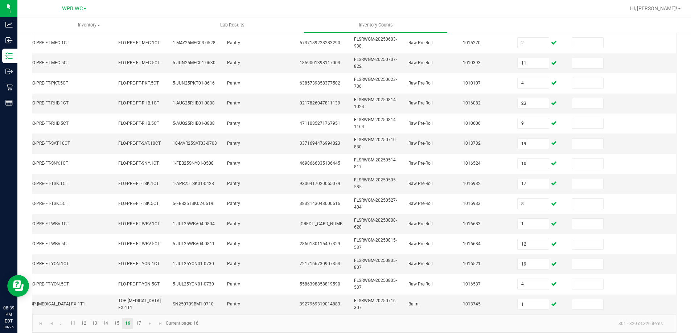
scroll to position [217, 0]
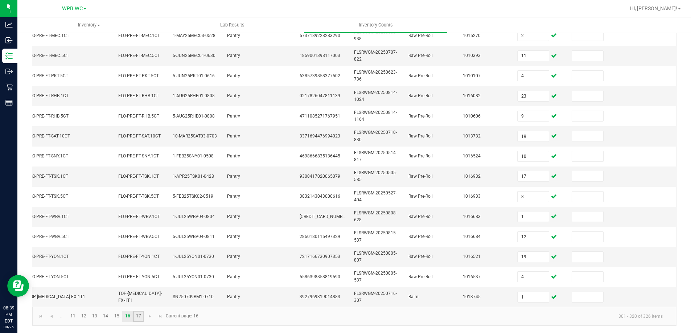
click at [138, 317] on link "17" at bounding box center [138, 316] width 11 height 11
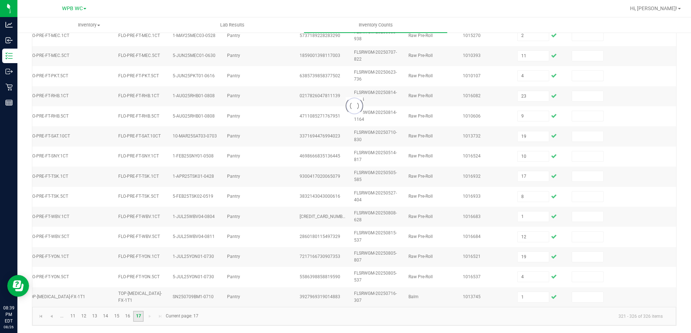
scroll to position [0, 105]
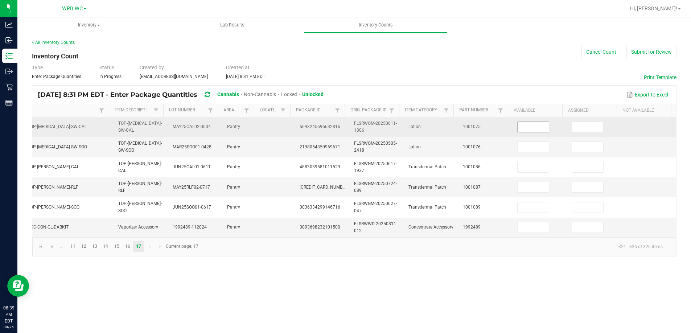
click at [520, 126] on input at bounding box center [533, 127] width 31 height 10
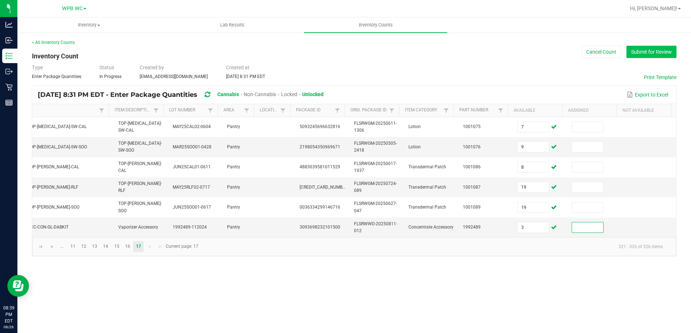
click at [660, 55] on button "Submit for Review" at bounding box center [652, 52] width 50 height 12
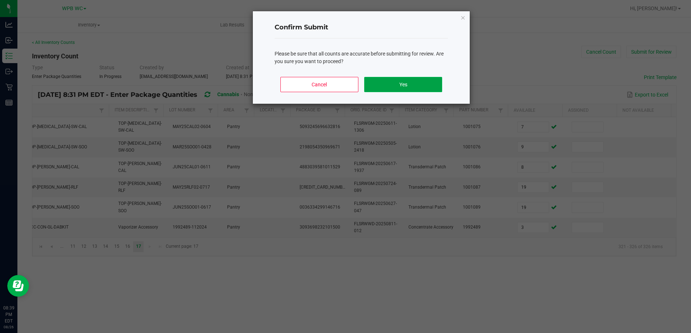
click at [434, 86] on button "Yes" at bounding box center [403, 84] width 78 height 15
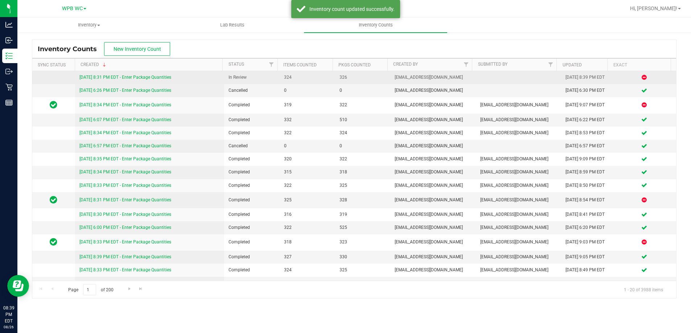
click at [149, 76] on link "[DATE] 8:31 PM EDT - Enter Package Quantities" at bounding box center [125, 77] width 92 height 5
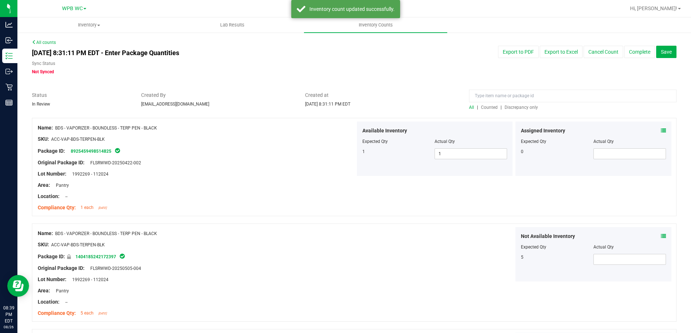
click at [516, 104] on div "All | Counted | Discrepancy only" at bounding box center [573, 107] width 208 height 7
click at [518, 108] on span "Discrepancy only" at bounding box center [521, 107] width 33 height 5
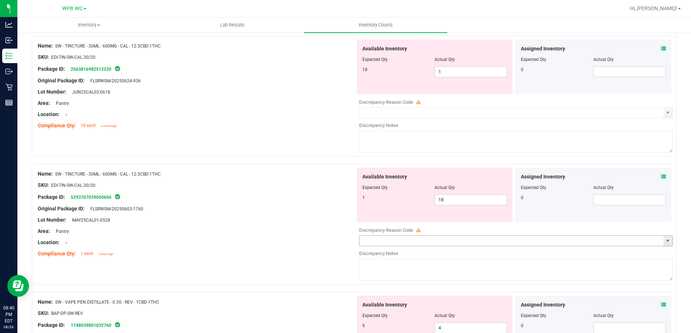
scroll to position [1742, 0]
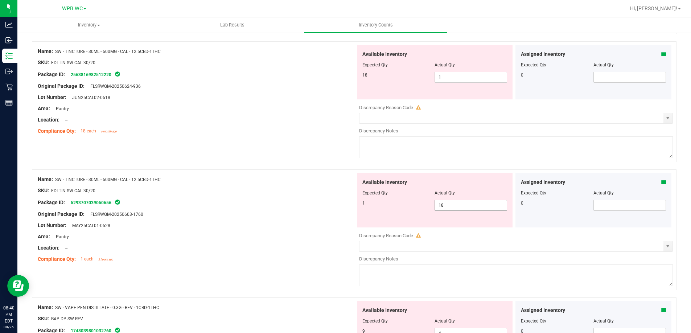
drag, startPoint x: 452, startPoint y: 203, endPoint x: 316, endPoint y: 203, distance: 136.1
click at [318, 203] on div "Name: SW - TINCTURE - 30ML - 600MG - CAL - 12.5CBD-1THC SKU: EDI-TIN-SW-CAL.30/…" at bounding box center [354, 229] width 645 height 121
click at [451, 77] on span "1 1" at bounding box center [471, 77] width 73 height 11
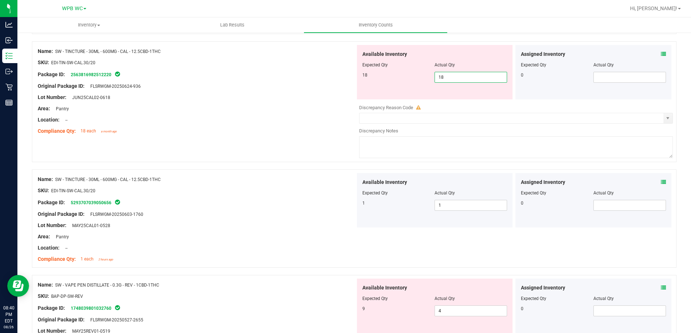
click at [319, 103] on div at bounding box center [197, 103] width 318 height 4
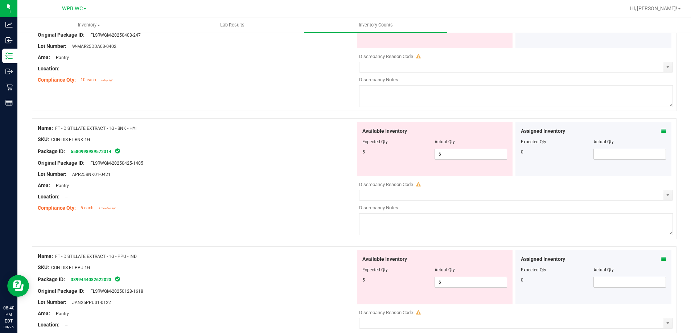
scroll to position [0, 0]
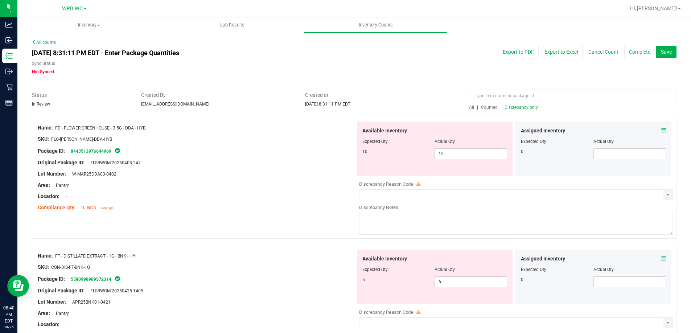
click at [510, 109] on span "Discrepancy only" at bounding box center [521, 107] width 33 height 5
drag, startPoint x: 461, startPoint y: 158, endPoint x: 372, endPoint y: 155, distance: 89.0
click at [373, 155] on div "10 15 15" at bounding box center [435, 153] width 145 height 11
click at [306, 164] on div "Original Package ID: FLSRWGM-20250408-247" at bounding box center [197, 163] width 318 height 8
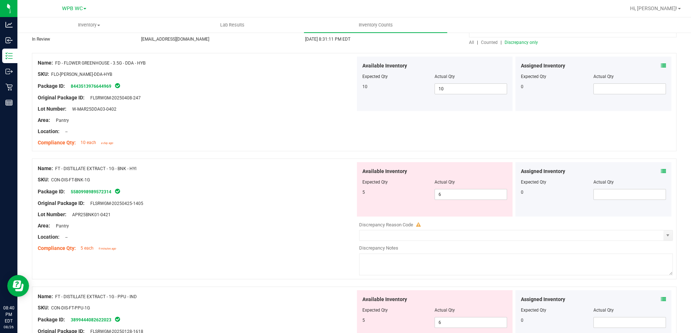
scroll to position [73, 0]
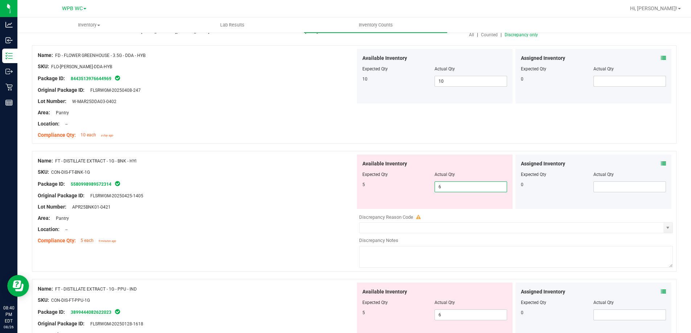
drag, startPoint x: 451, startPoint y: 188, endPoint x: 373, endPoint y: 185, distance: 77.7
click at [380, 185] on div "5 6 6" at bounding box center [435, 186] width 145 height 11
click at [334, 199] on div "Original Package ID: FLSRWGM-20250425-1405" at bounding box center [197, 196] width 318 height 8
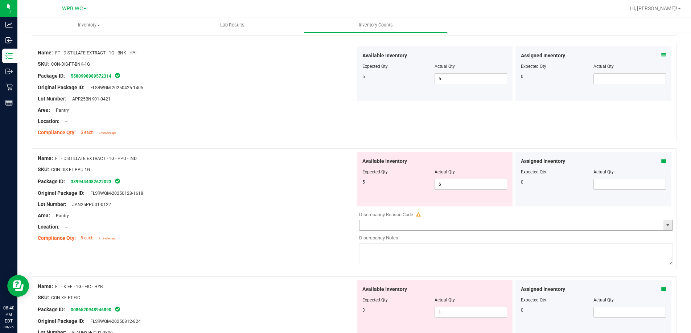
scroll to position [181, 0]
drag, startPoint x: 456, startPoint y: 181, endPoint x: 367, endPoint y: 179, distance: 89.0
click at [368, 179] on div "5 6 6" at bounding box center [435, 183] width 145 height 11
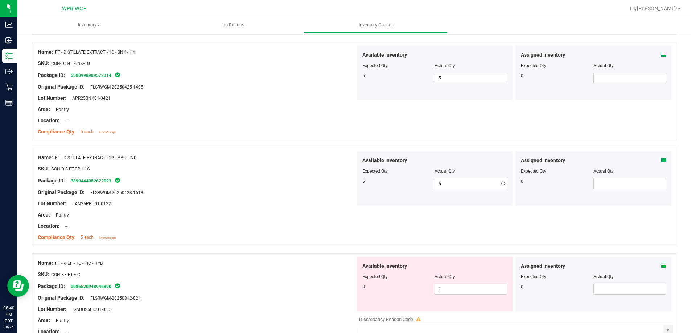
click at [317, 199] on div at bounding box center [197, 198] width 318 height 4
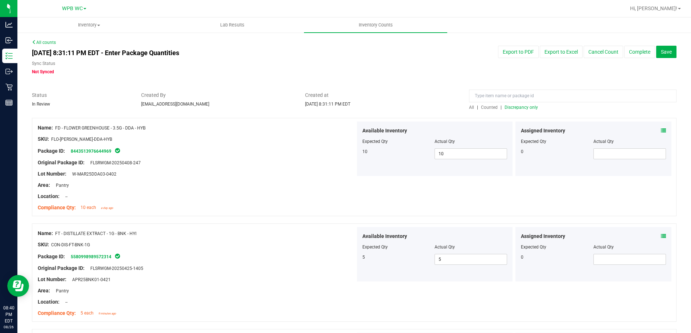
click at [518, 110] on span "Discrepancy only" at bounding box center [521, 107] width 33 height 5
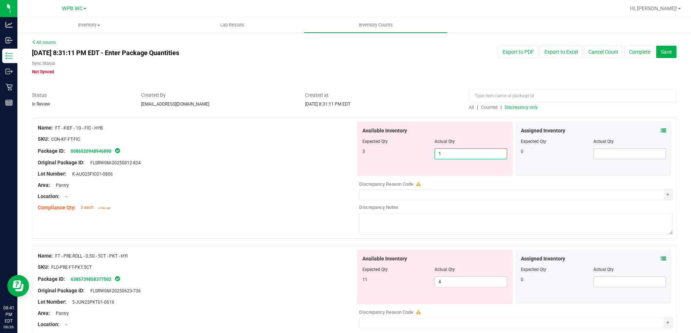
drag, startPoint x: 396, startPoint y: 155, endPoint x: 375, endPoint y: 152, distance: 20.5
click at [381, 153] on div "3 1 1" at bounding box center [435, 153] width 145 height 11
click at [335, 165] on div "Original Package ID: FLSRWGM-20250812-824" at bounding box center [197, 163] width 318 height 8
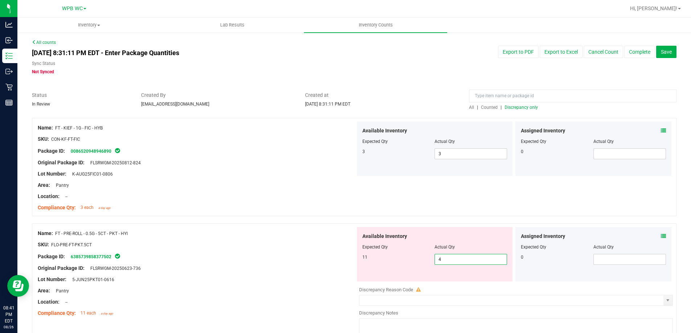
drag, startPoint x: 452, startPoint y: 262, endPoint x: 391, endPoint y: 249, distance: 62.6
click at [396, 251] on div "Available Inventory Expected Qty Actual Qty 11 4 4" at bounding box center [435, 254] width 156 height 54
drag, startPoint x: 287, startPoint y: 279, endPoint x: 446, endPoint y: 215, distance: 171.5
click at [289, 279] on div "Lot Number: 5-JUN25PKT01-0616" at bounding box center [197, 280] width 318 height 8
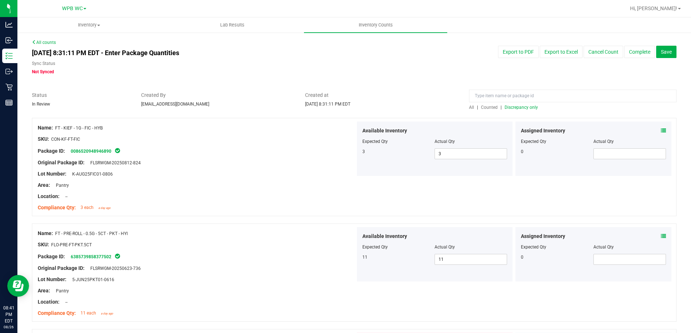
click at [510, 103] on div at bounding box center [573, 97] width 208 height 13
click at [509, 107] on span "Discrepancy only" at bounding box center [521, 107] width 33 height 5
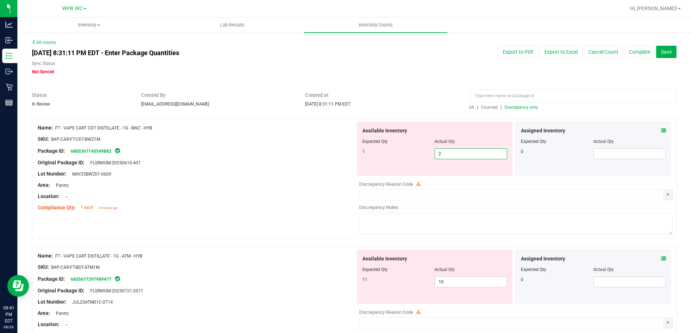
drag, startPoint x: 457, startPoint y: 154, endPoint x: 378, endPoint y: 154, distance: 78.8
click at [383, 154] on div "1 2 2" at bounding box center [435, 153] width 145 height 11
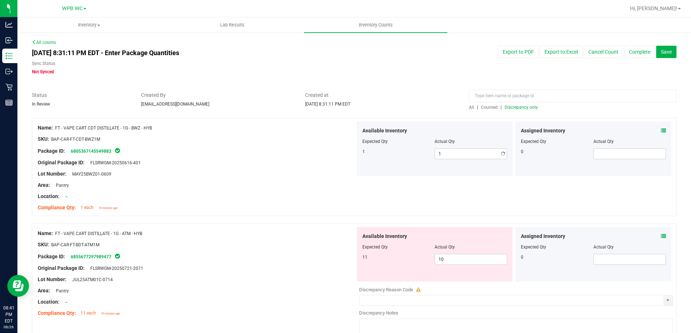
click at [337, 183] on div "Area: Pantry" at bounding box center [197, 185] width 318 height 8
click at [524, 109] on span "Discrepancy only" at bounding box center [521, 107] width 33 height 5
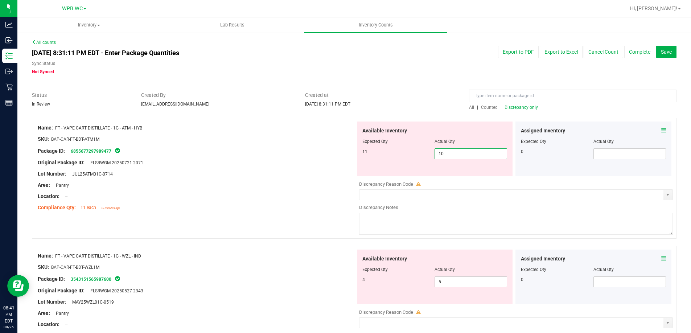
drag, startPoint x: 447, startPoint y: 152, endPoint x: 332, endPoint y: 144, distance: 115.7
click at [332, 144] on div "Name: FT - VAPE CART DISTILLATE - 1G - ATM - HYB SKU: BAP-CAR-FT-BDT-ATM1M Pack…" at bounding box center [354, 178] width 645 height 121
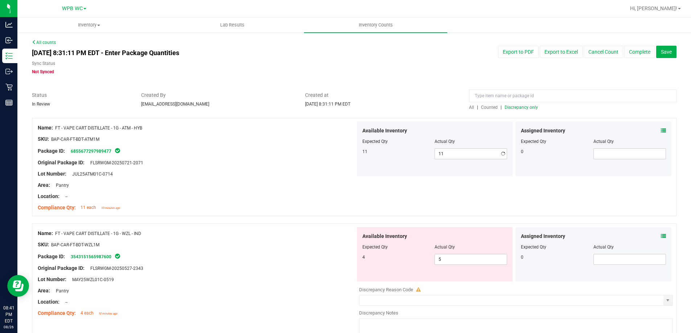
click at [306, 162] on div "Original Package ID: FLSRWGM-20250721-2071" at bounding box center [197, 163] width 318 height 8
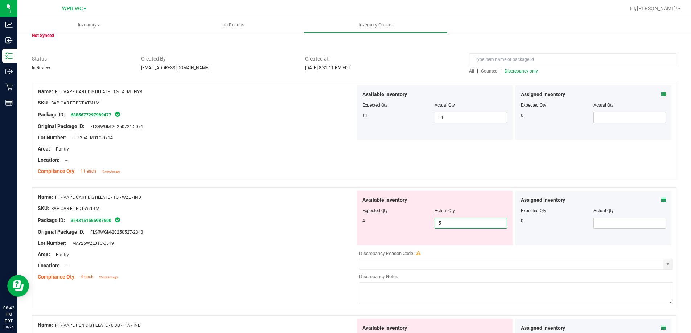
drag, startPoint x: 442, startPoint y: 219, endPoint x: 407, endPoint y: 215, distance: 35.8
click at [428, 218] on div "4 5 5" at bounding box center [435, 223] width 145 height 11
click at [333, 231] on div "Original Package ID: FLSRWGM-20250527-2343" at bounding box center [197, 232] width 318 height 8
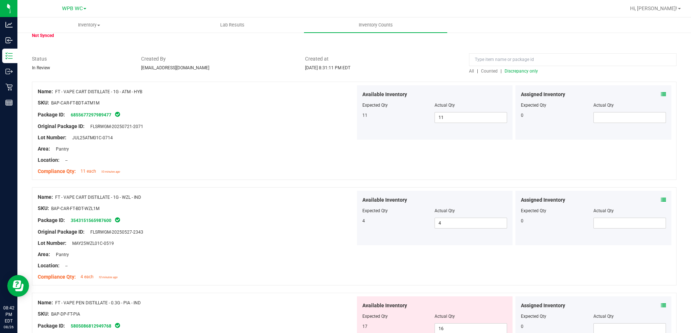
click at [523, 72] on span "Discrepancy only" at bounding box center [521, 71] width 33 height 5
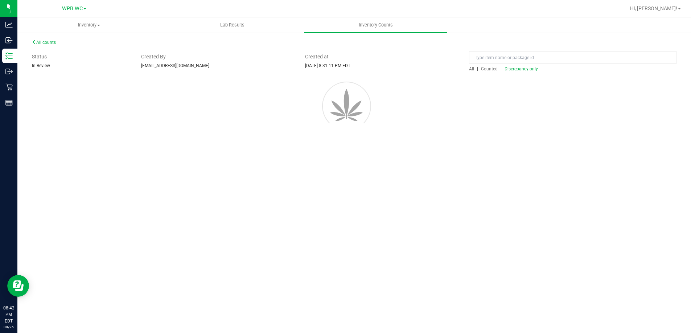
scroll to position [0, 0]
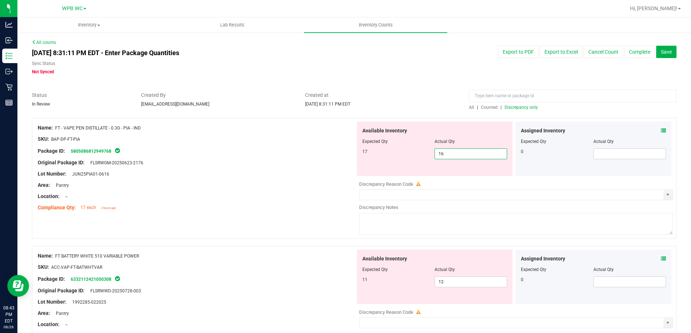
drag, startPoint x: 449, startPoint y: 155, endPoint x: 404, endPoint y: 156, distance: 45.4
click at [404, 156] on div "17 16 16" at bounding box center [435, 153] width 145 height 11
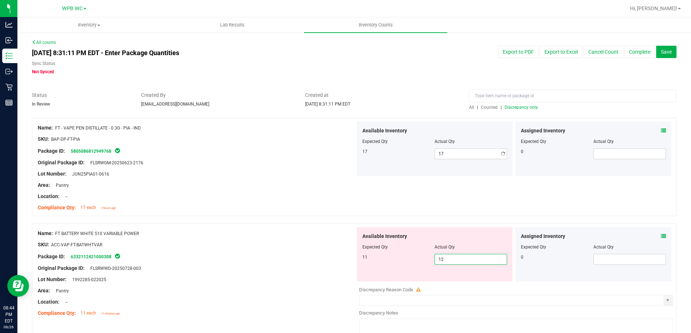
drag, startPoint x: 454, startPoint y: 279, endPoint x: 409, endPoint y: 279, distance: 45.4
click at [409, 279] on div "Available Inventory Expected Qty Actual Qty 11 12 12" at bounding box center [435, 254] width 156 height 54
drag, startPoint x: 325, startPoint y: 278, endPoint x: 378, endPoint y: 253, distance: 58.9
click at [324, 278] on div "Lot Number: 1992285-022025" at bounding box center [197, 280] width 318 height 8
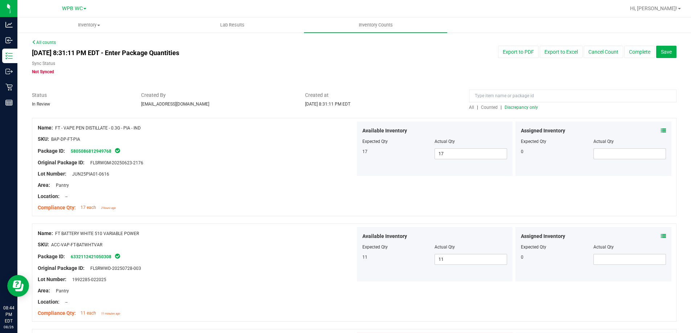
click at [511, 107] on span "Discrepancy only" at bounding box center [521, 107] width 33 height 5
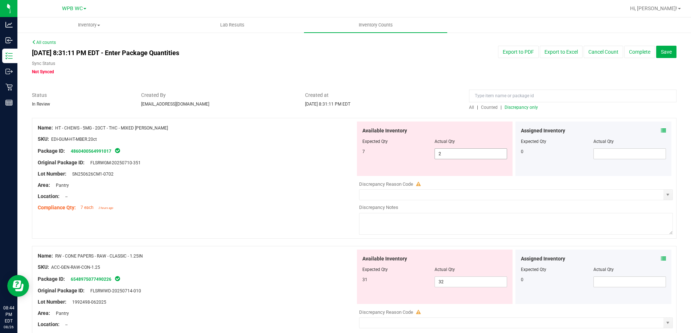
drag, startPoint x: 458, startPoint y: 154, endPoint x: 398, endPoint y: 154, distance: 59.9
click at [401, 154] on div "7 2 2" at bounding box center [435, 153] width 145 height 11
click at [314, 248] on div "Name: RW - CONE PAPERS - RAW - CLASSIC - 1.25IN SKU: ACC-GEN-RAW-CON-1.25 Packa…" at bounding box center [354, 306] width 645 height 121
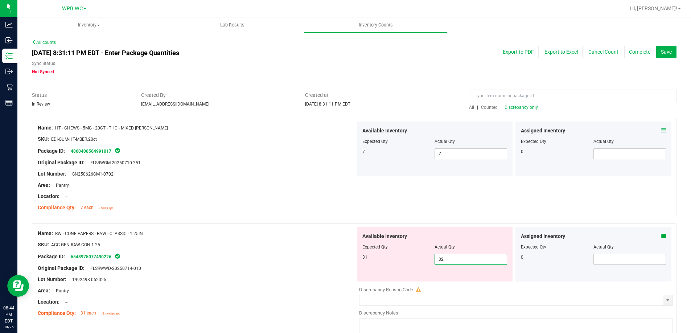
drag, startPoint x: 457, startPoint y: 261, endPoint x: 310, endPoint y: 244, distance: 147.9
click at [310, 244] on div "Name: RW - CONE PAPERS - RAW - CLASSIC - 1.25IN SKU: ACC-GEN-RAW-CON-1.25 Packa…" at bounding box center [354, 284] width 645 height 121
click at [317, 257] on div "Package ID: 6548975077490226" at bounding box center [197, 256] width 318 height 9
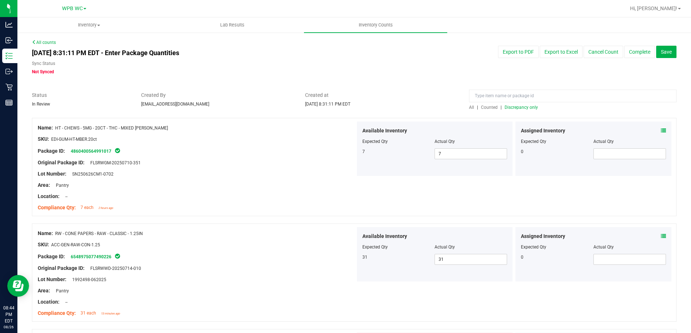
click at [530, 106] on span "Discrepancy only" at bounding box center [521, 107] width 33 height 5
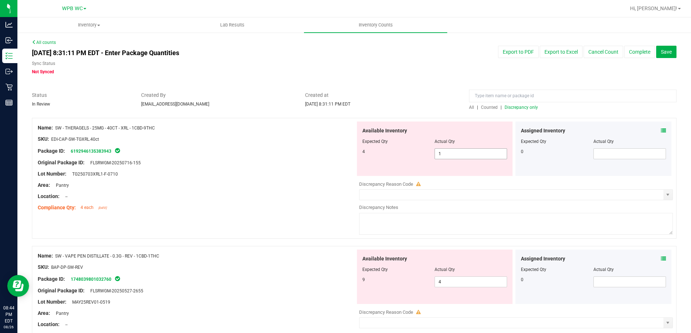
drag, startPoint x: 461, startPoint y: 154, endPoint x: 404, endPoint y: 153, distance: 57.0
click at [405, 153] on div "4 1 1" at bounding box center [435, 153] width 145 height 11
click at [337, 184] on div "Area: Pantry" at bounding box center [197, 185] width 318 height 8
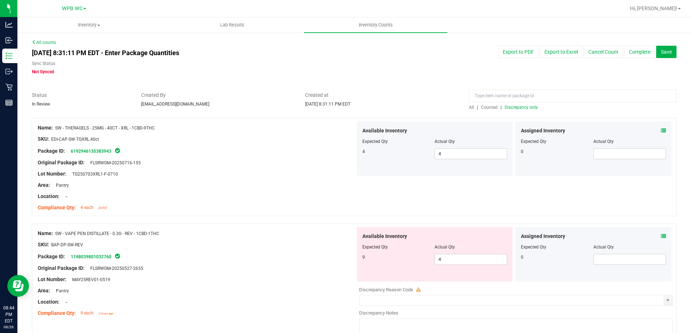
click at [521, 109] on span "Discrepancy only" at bounding box center [521, 107] width 33 height 5
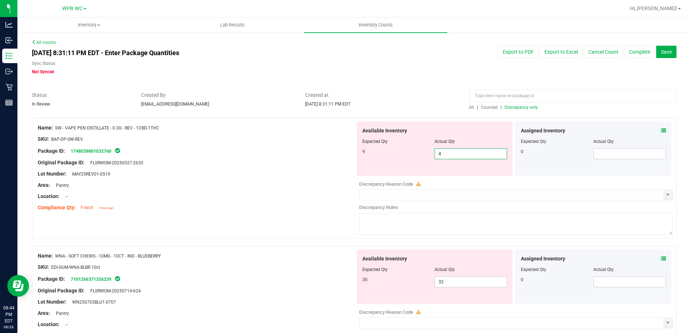
drag, startPoint x: 469, startPoint y: 152, endPoint x: 347, endPoint y: 152, distance: 121.6
click at [349, 152] on div "Name: SW - VAPE PEN DISTILLATE - 0.3G - REV - 1CBD-1THC SKU: BAP-DP-SW-REV Pack…" at bounding box center [354, 178] width 645 height 121
click at [315, 180] on div at bounding box center [197, 180] width 318 height 4
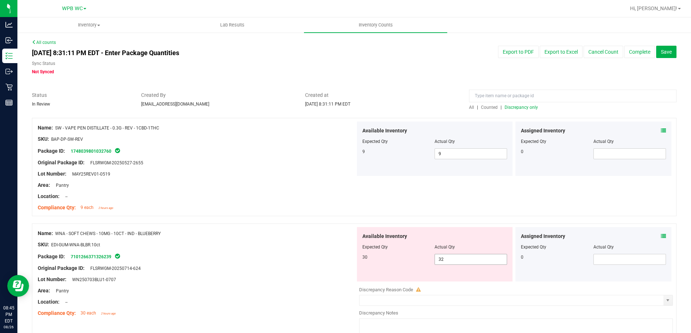
drag, startPoint x: 452, startPoint y: 258, endPoint x: 381, endPoint y: 258, distance: 70.8
click at [381, 258] on div "30 32 32" at bounding box center [435, 259] width 145 height 11
click at [335, 295] on div at bounding box center [197, 297] width 318 height 4
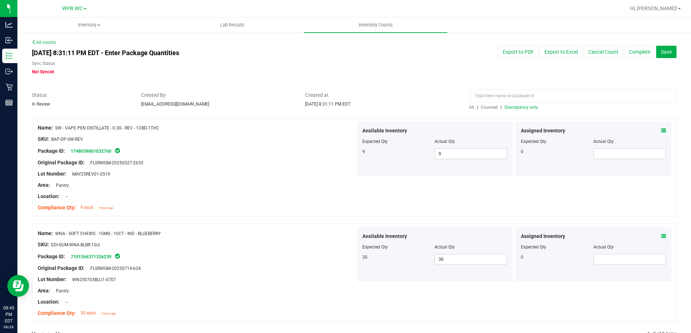
click at [516, 108] on span "Discrepancy only" at bounding box center [521, 107] width 33 height 5
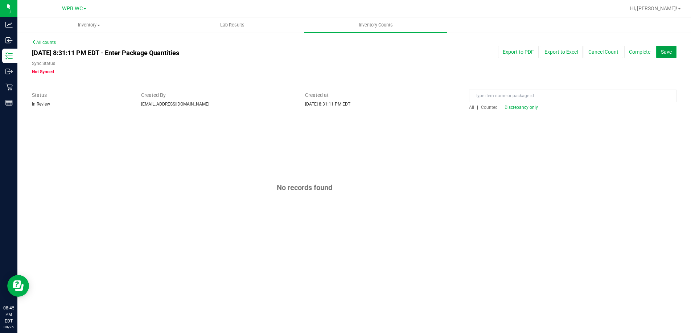
click at [671, 57] on button "Save" at bounding box center [667, 52] width 20 height 12
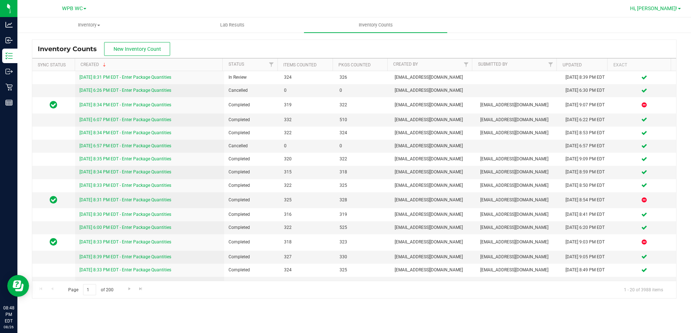
click at [667, 10] on span "Hi, [PERSON_NAME]!" at bounding box center [653, 8] width 47 height 6
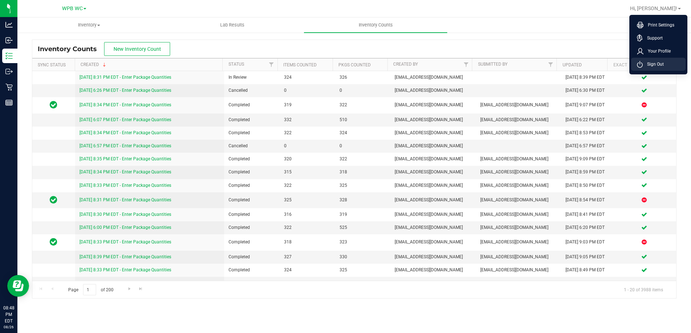
click at [670, 64] on li "Sign Out" at bounding box center [659, 64] width 54 height 13
